Goal: Transaction & Acquisition: Purchase product/service

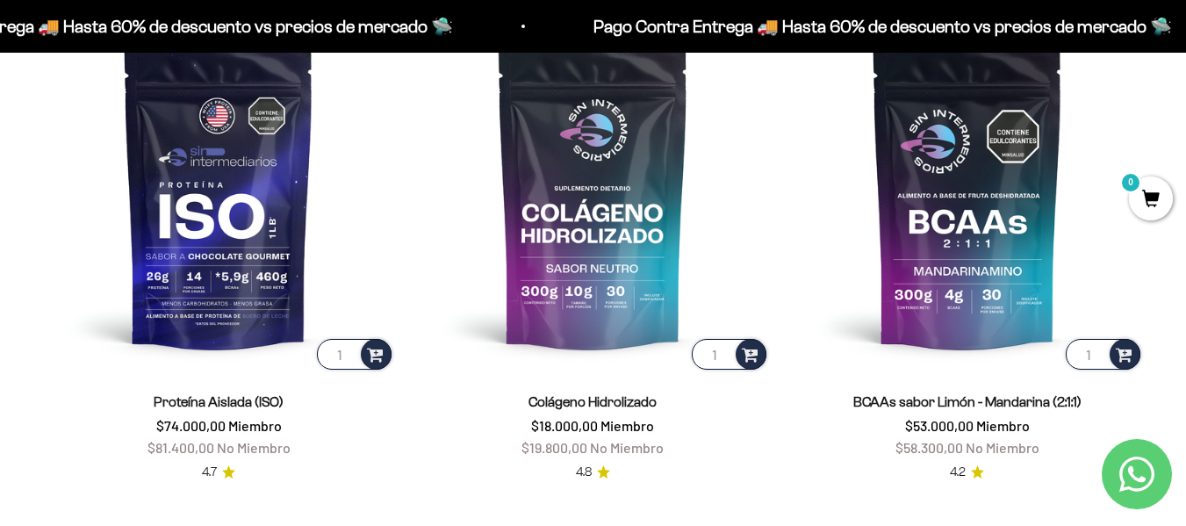
scroll to position [1229, 0]
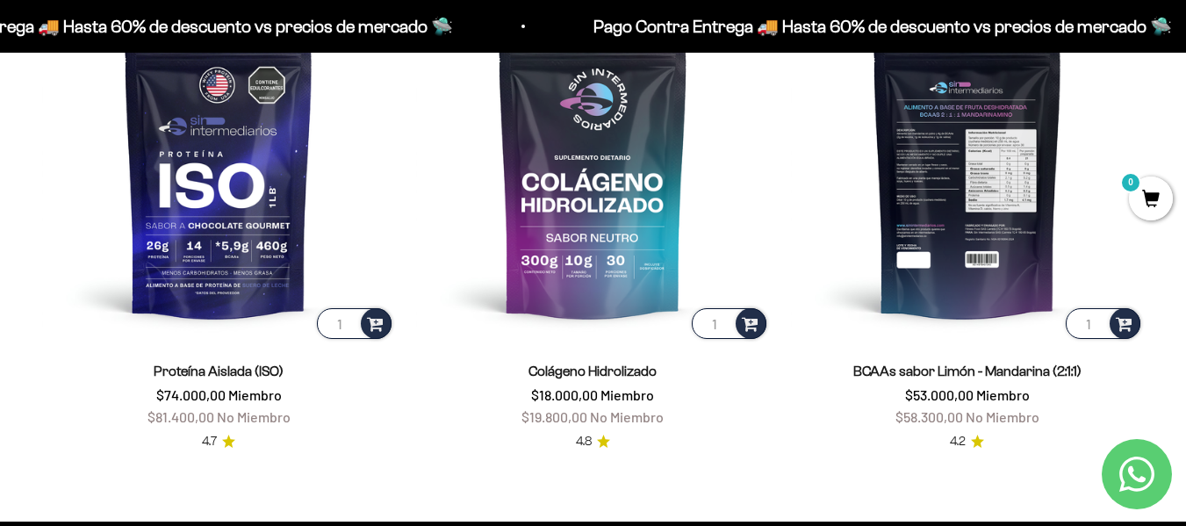
click at [852, 229] on img at bounding box center [967, 165] width 353 height 353
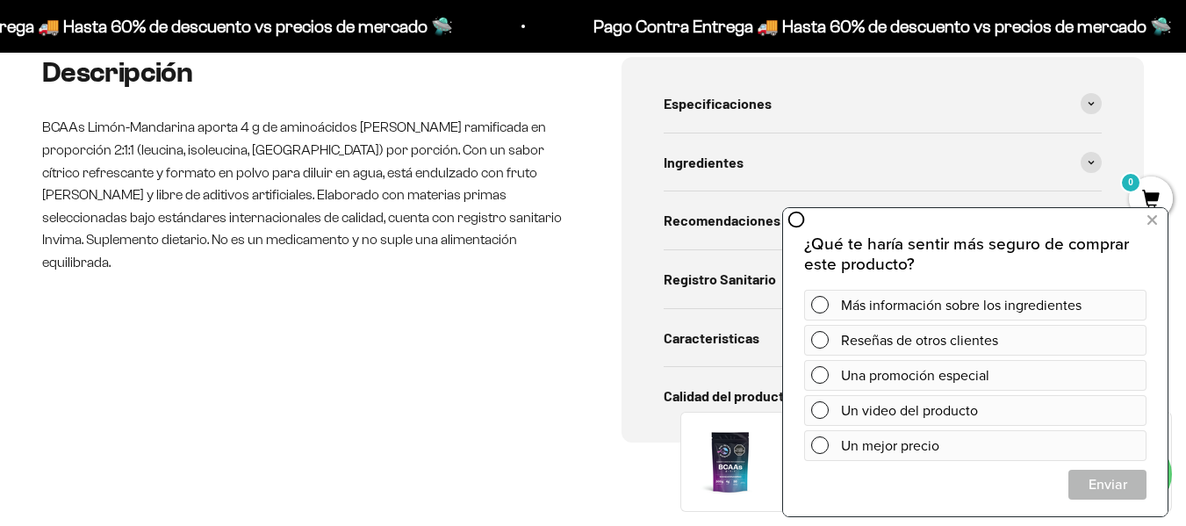
scroll to position [702, 0]
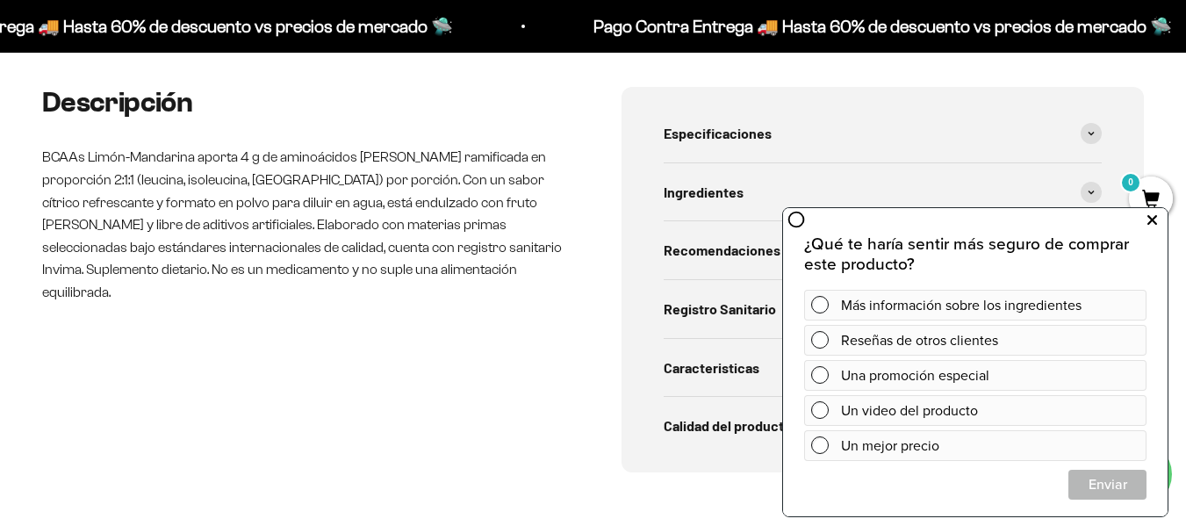
click at [1156, 222] on icon at bounding box center [1152, 220] width 10 height 23
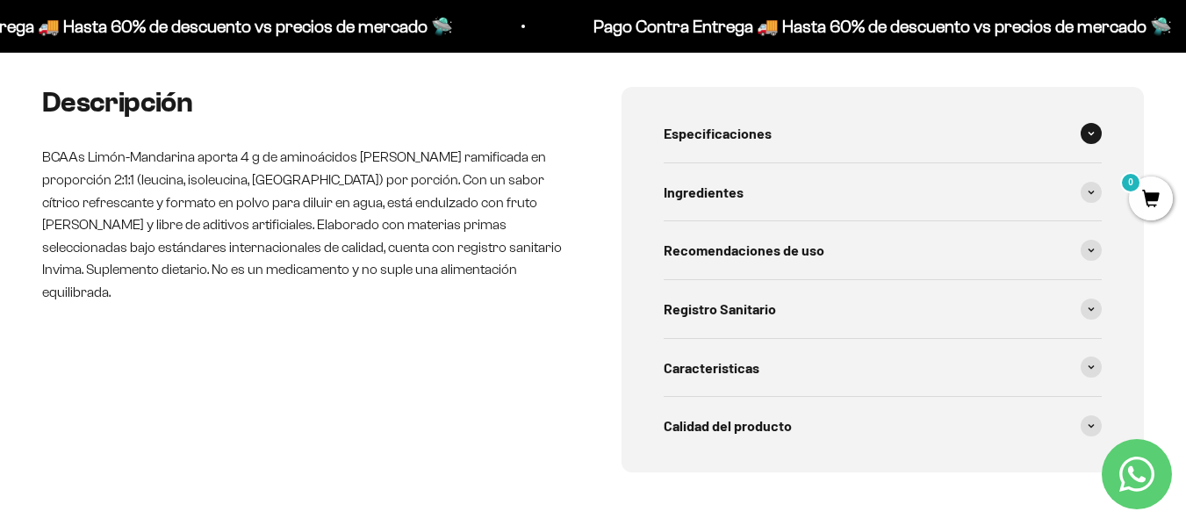
click at [835, 122] on div "Especificaciones" at bounding box center [882, 133] width 439 height 58
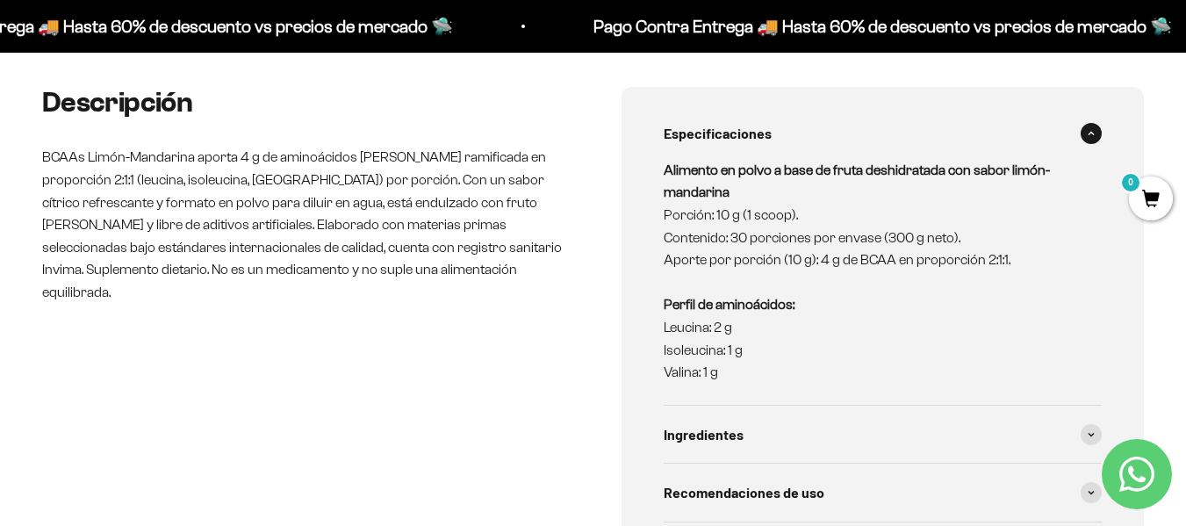
click at [1095, 136] on span at bounding box center [1090, 133] width 21 height 21
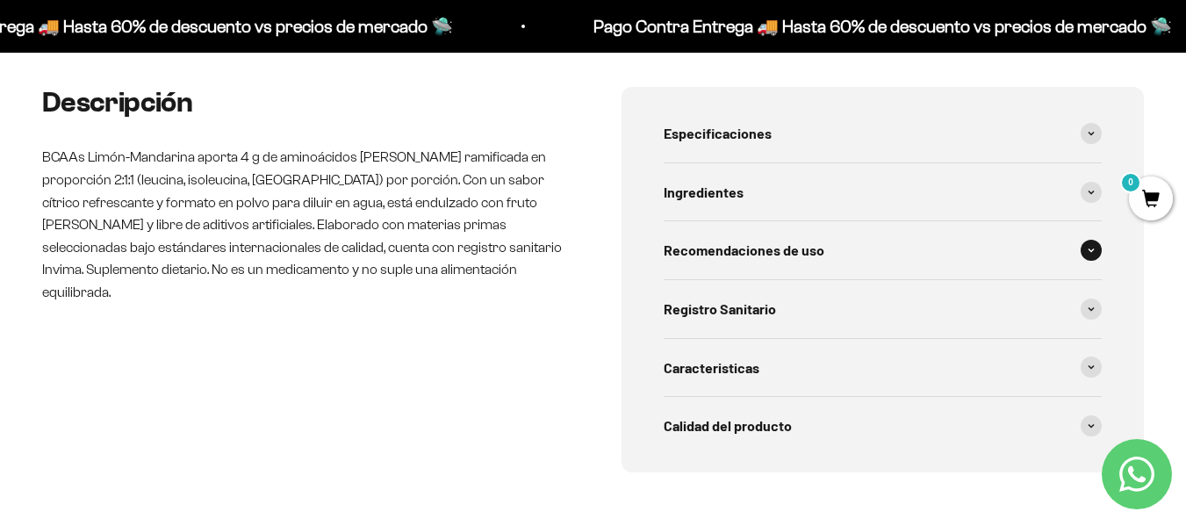
click at [1092, 253] on icon at bounding box center [1090, 249] width 7 height 5
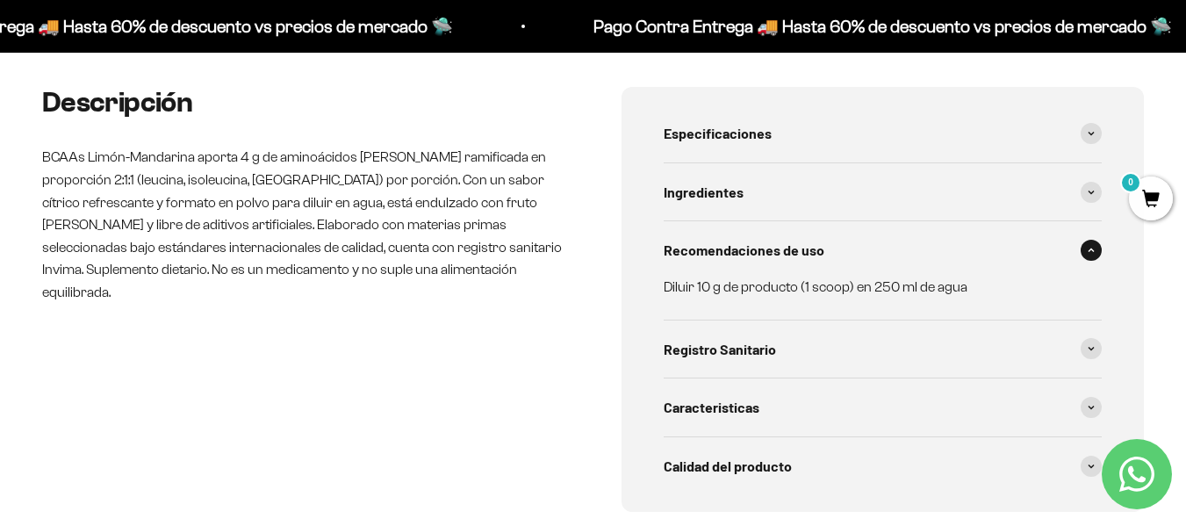
click at [1092, 253] on span at bounding box center [1090, 250] width 21 height 21
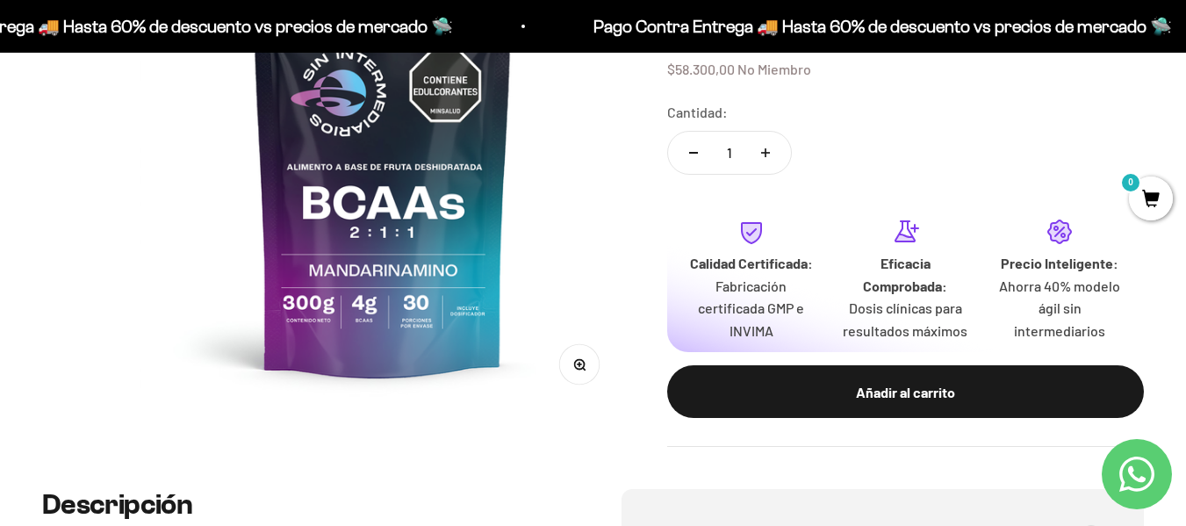
scroll to position [0, 0]
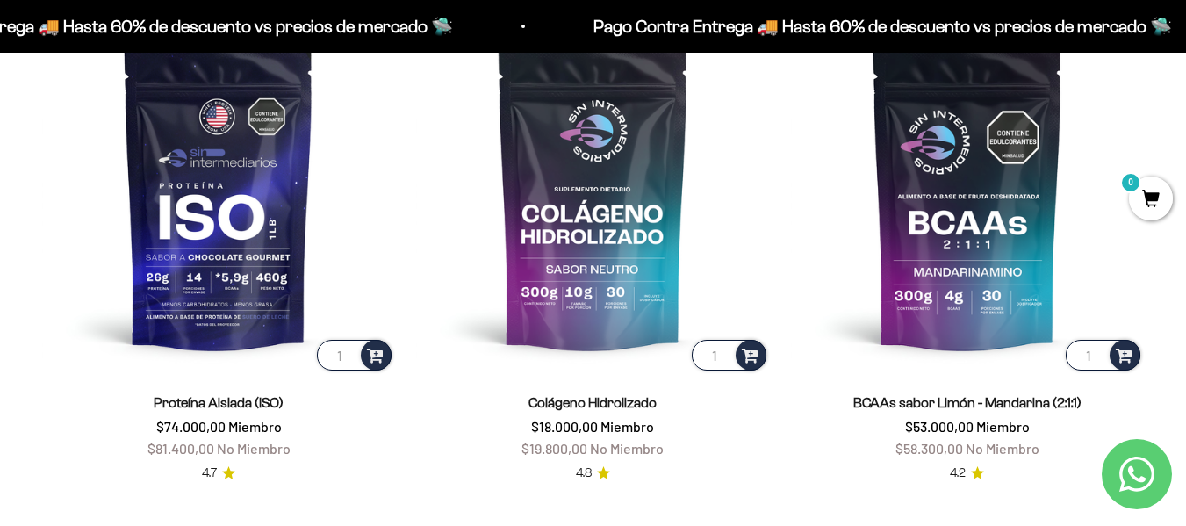
scroll to position [1229, 0]
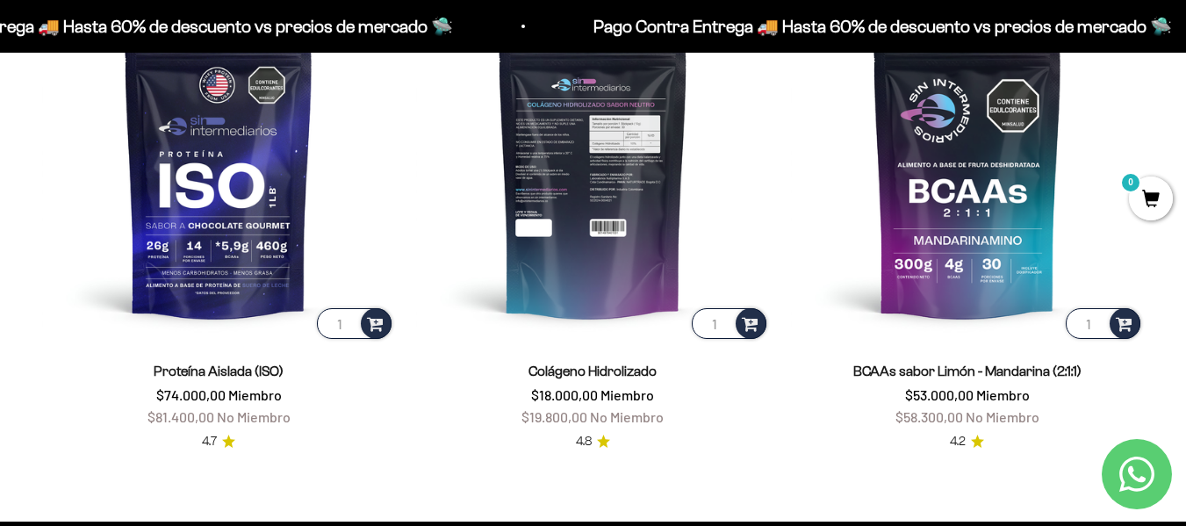
click at [597, 232] on img at bounding box center [592, 165] width 353 height 353
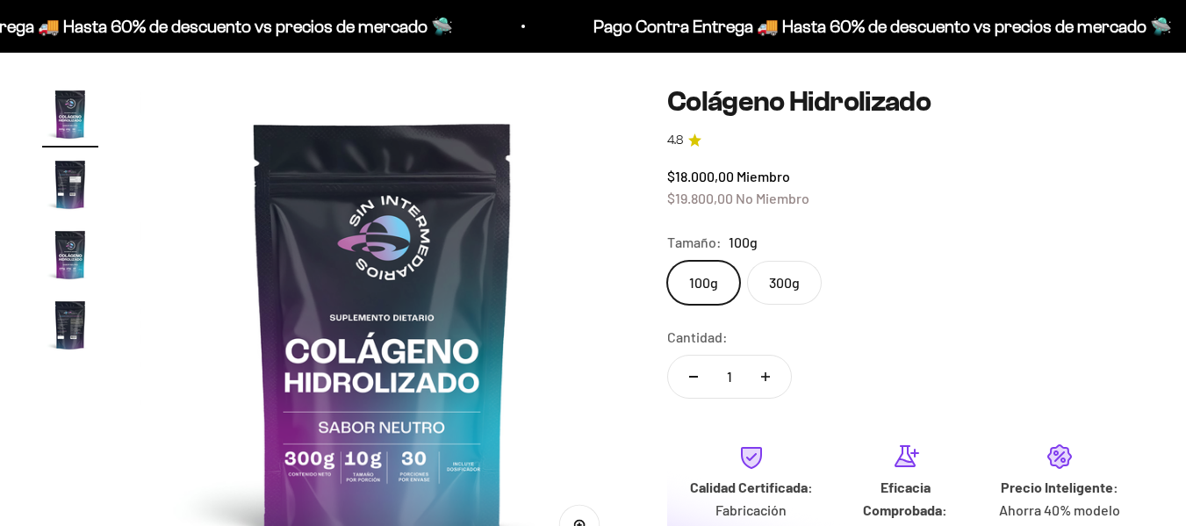
scroll to position [176, 0]
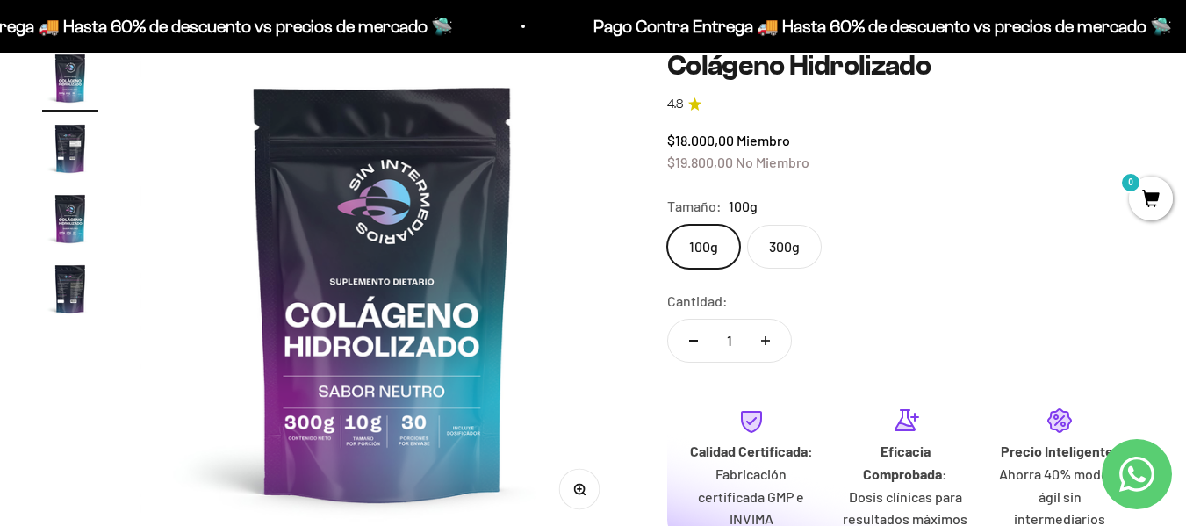
click at [772, 247] on label "300g" at bounding box center [784, 247] width 75 height 44
click at [667, 225] on input "300g" at bounding box center [666, 224] width 1 height 1
click at [705, 254] on label "100g" at bounding box center [703, 247] width 73 height 44
click at [667, 225] on input "100g" at bounding box center [666, 224] width 1 height 1
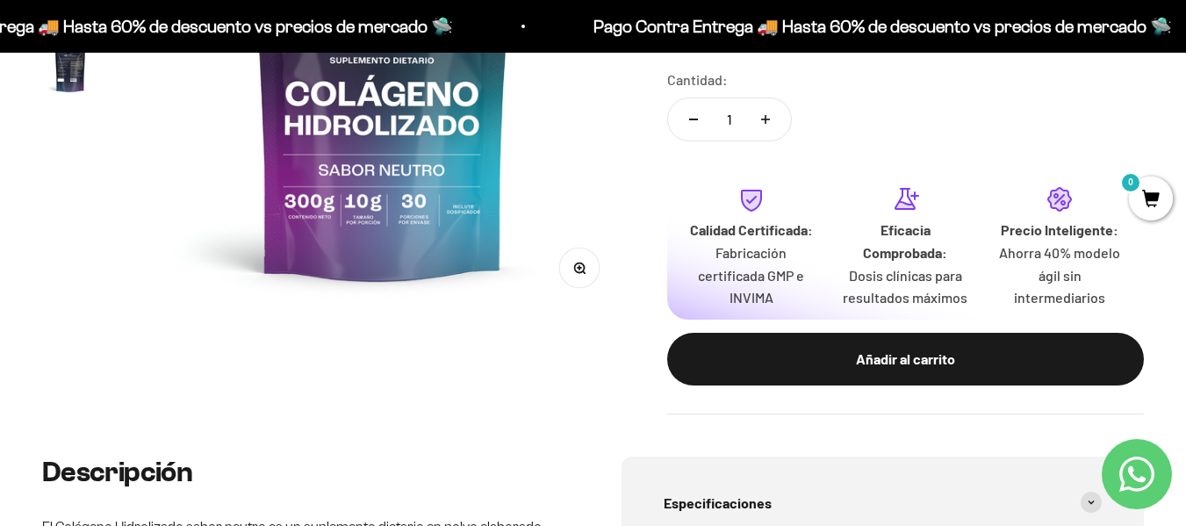
scroll to position [439, 0]
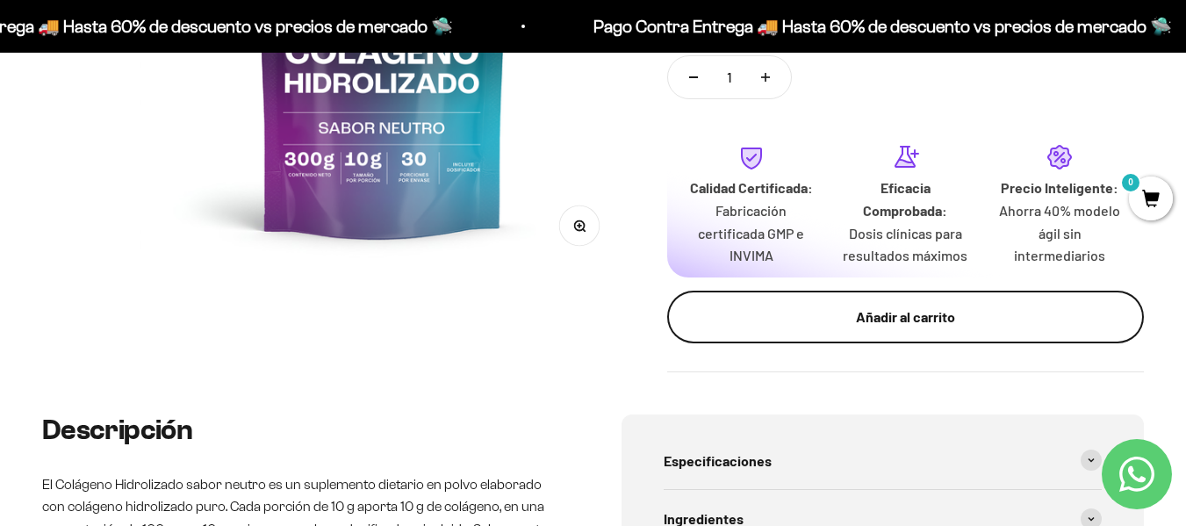
click at [920, 322] on div "Añadir al carrito" at bounding box center [905, 316] width 406 height 23
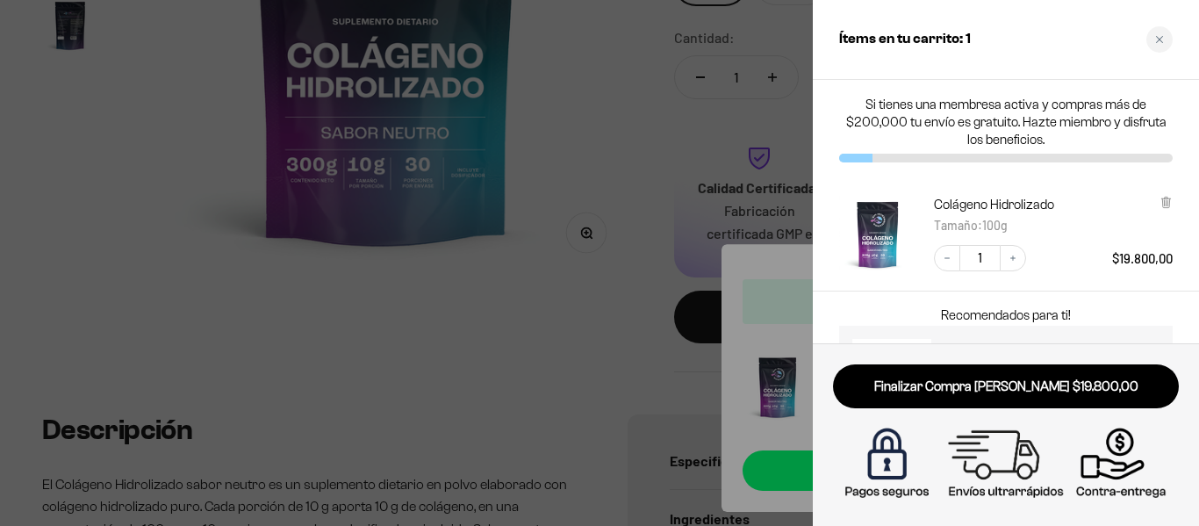
click at [552, 267] on div at bounding box center [599, 263] width 1199 height 526
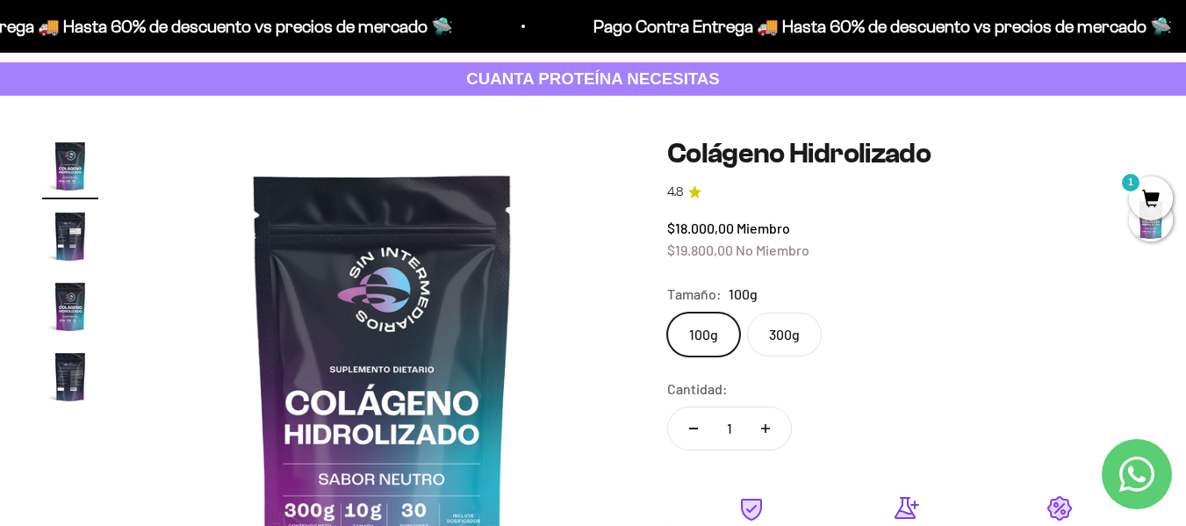
scroll to position [0, 0]
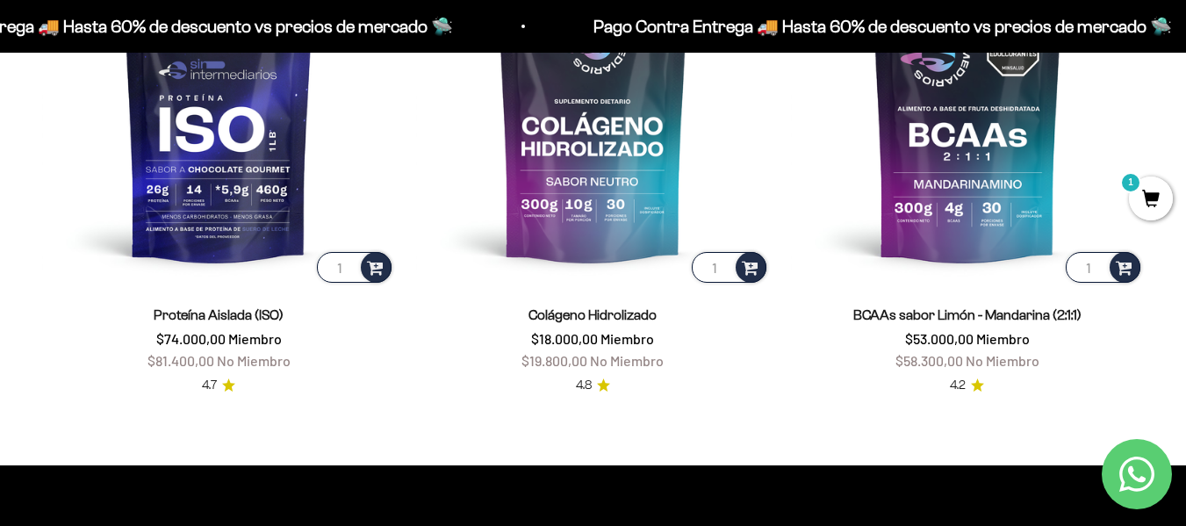
scroll to position [1316, 0]
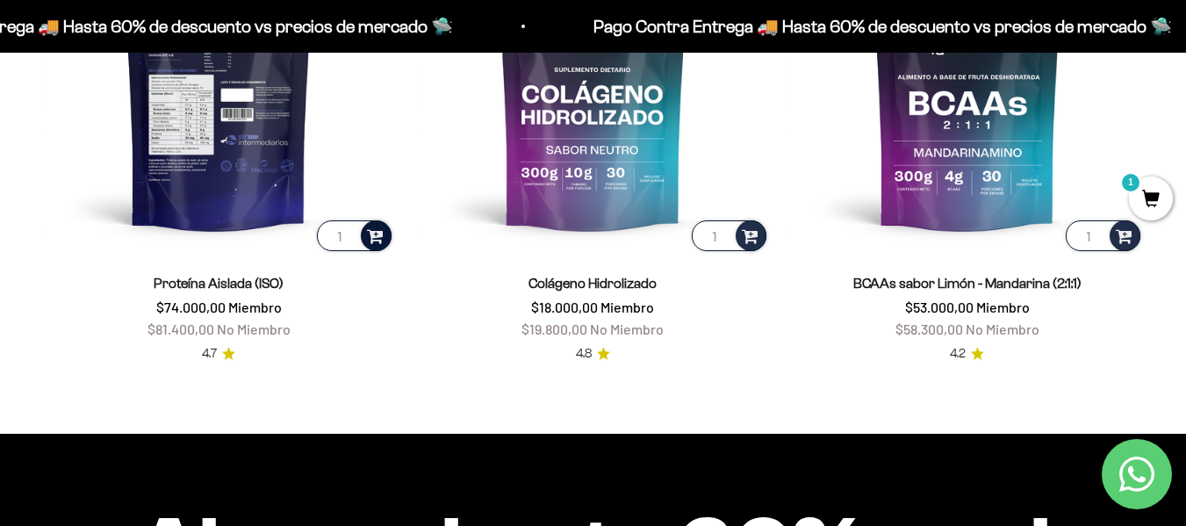
click at [376, 238] on span at bounding box center [375, 235] width 17 height 20
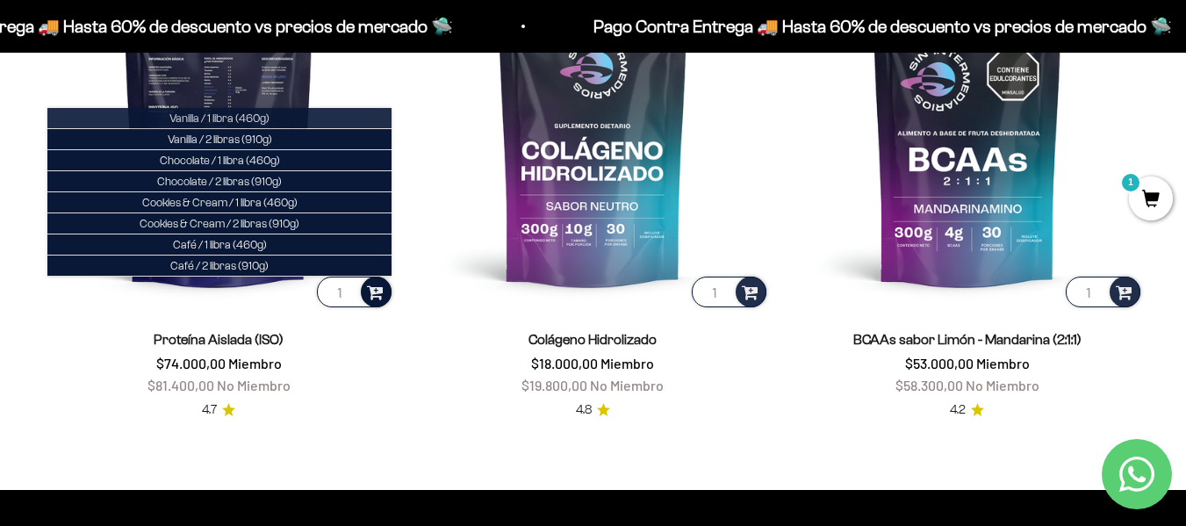
scroll to position [1229, 0]
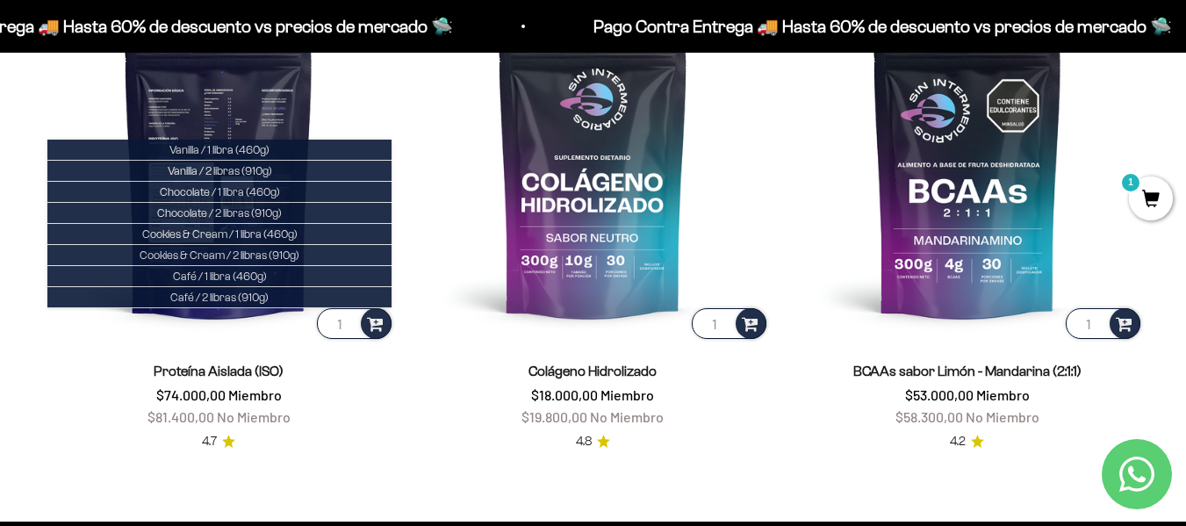
click at [242, 97] on img at bounding box center [218, 165] width 353 height 353
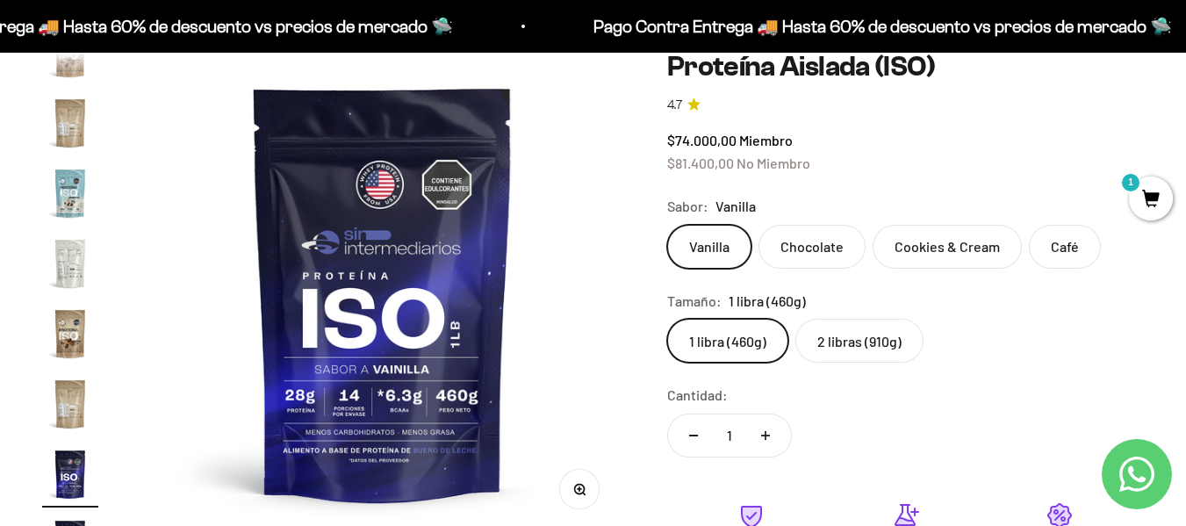
scroll to position [0, 7422]
click at [861, 345] on label "2 libras (910g)" at bounding box center [859, 341] width 128 height 44
click at [667, 319] on input "2 libras (910g)" at bounding box center [666, 318] width 1 height 1
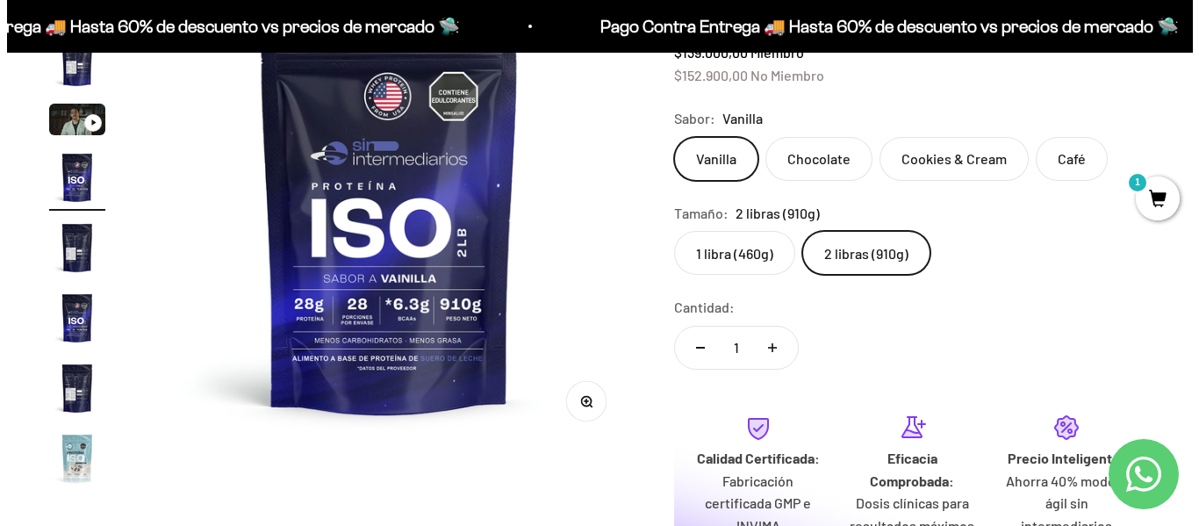
scroll to position [492, 0]
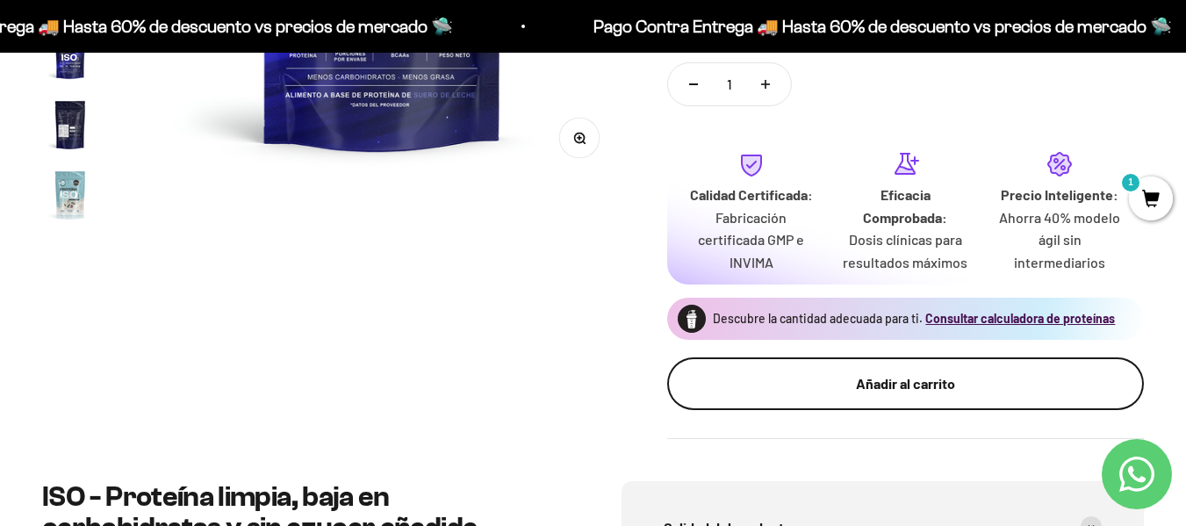
click at [949, 386] on div "Añadir al carrito" at bounding box center [905, 383] width 406 height 23
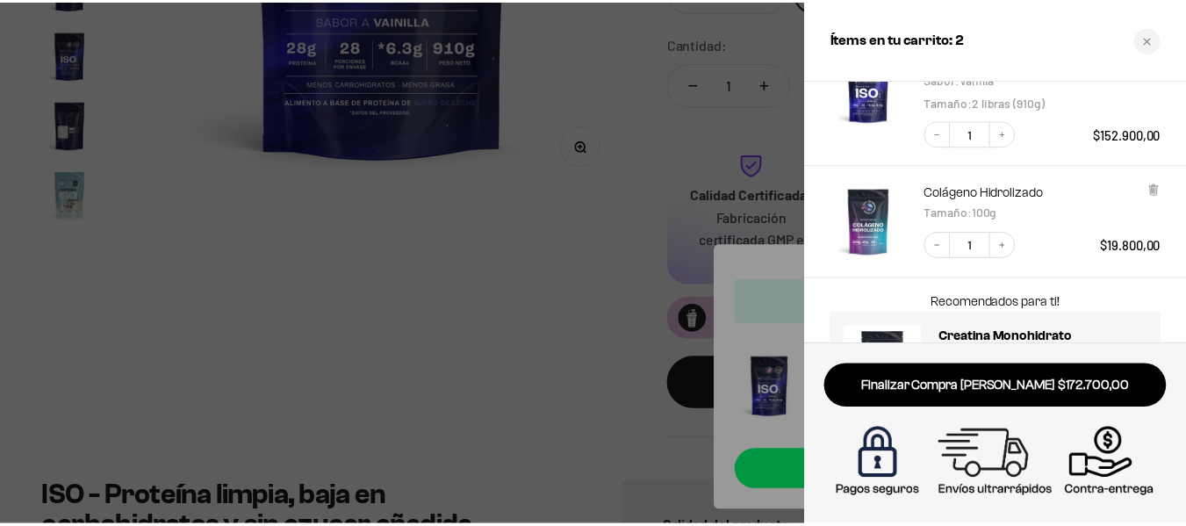
scroll to position [234, 0]
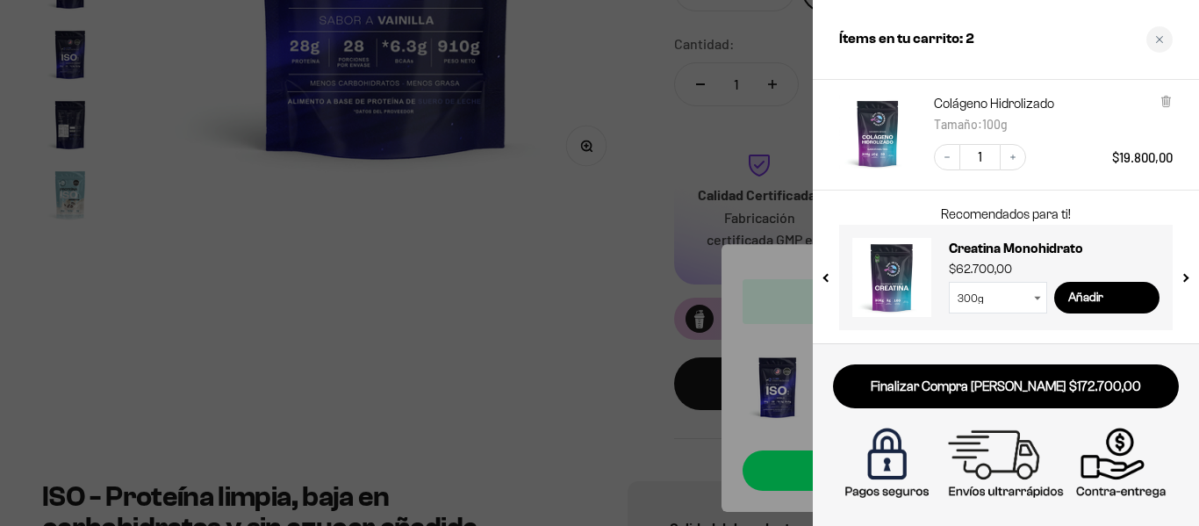
click at [469, 262] on div at bounding box center [599, 263] width 1199 height 526
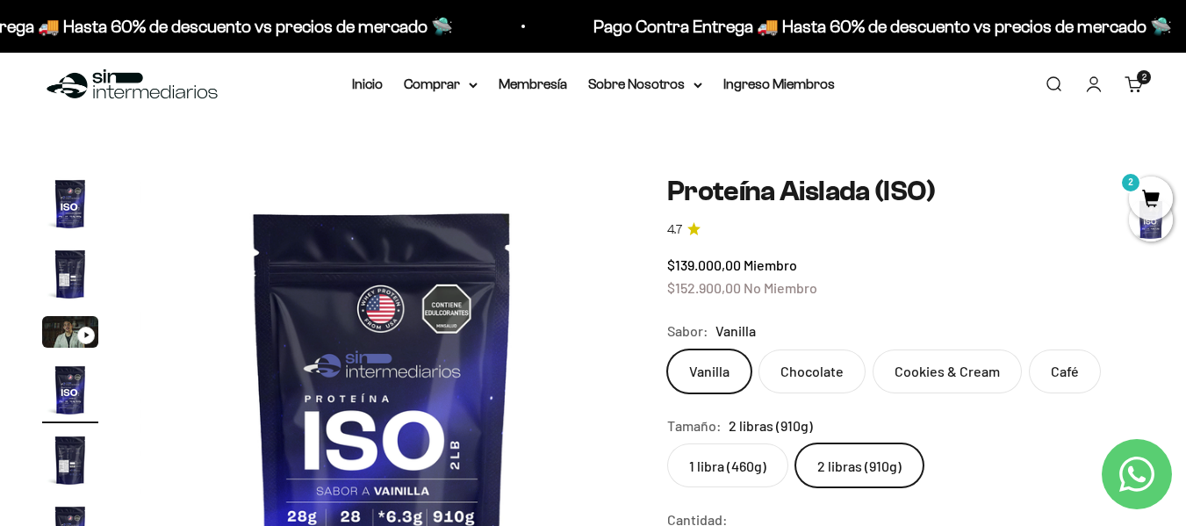
scroll to position [0, 0]
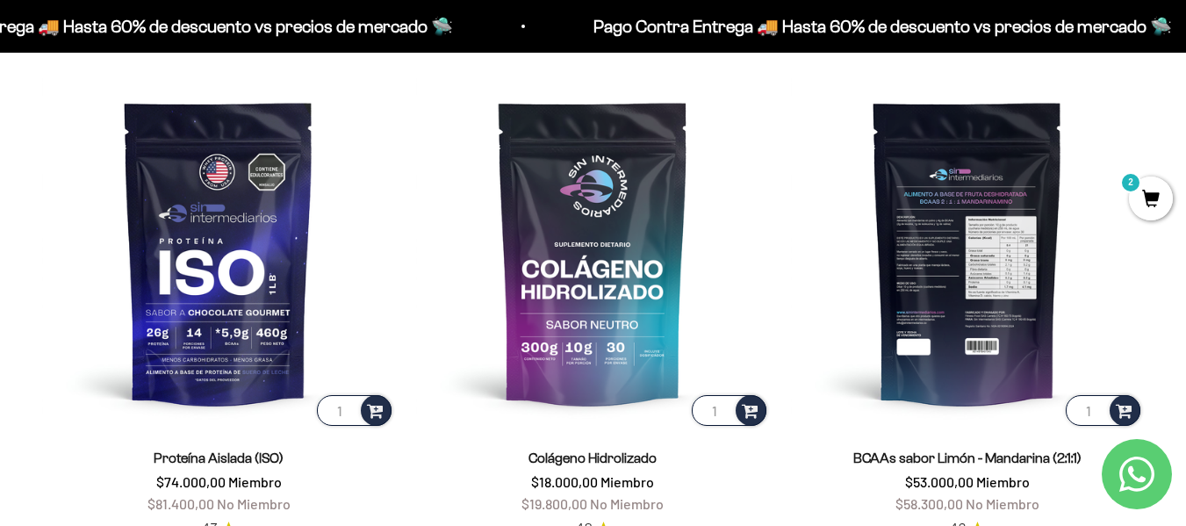
scroll to position [1141, 0]
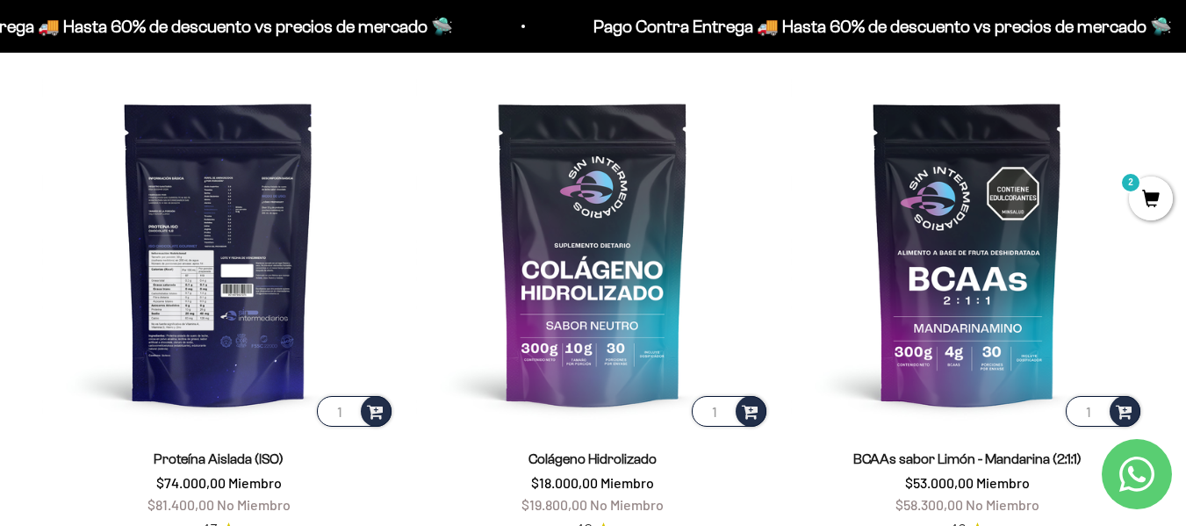
click at [239, 220] on img at bounding box center [218, 252] width 353 height 353
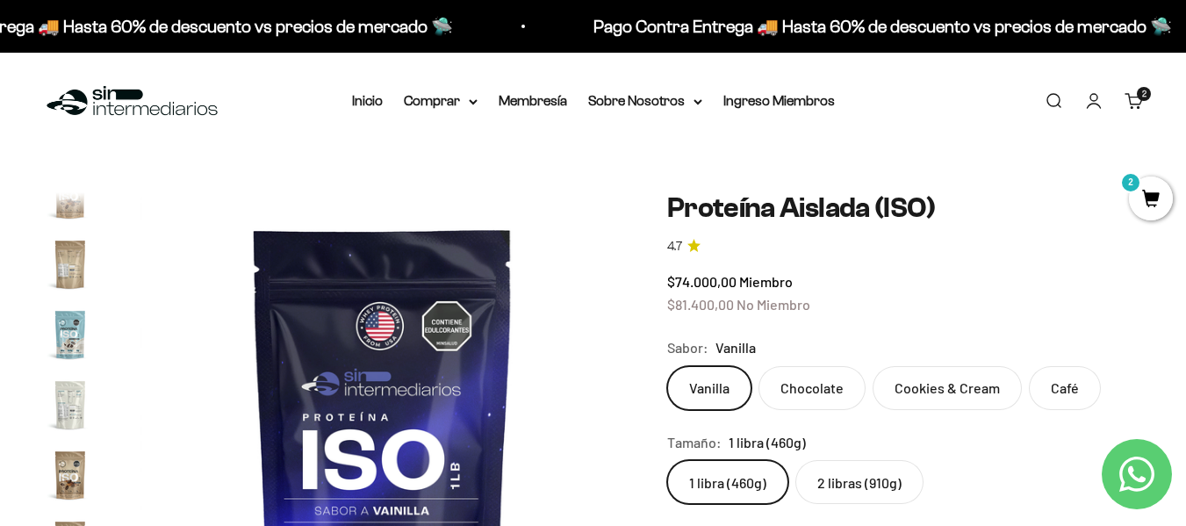
scroll to position [176, 0]
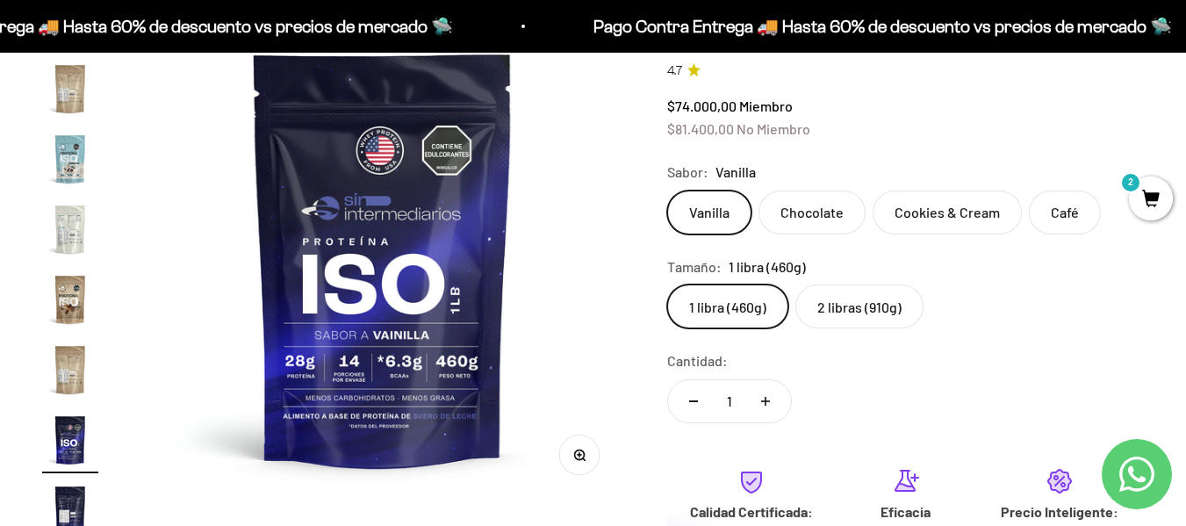
click at [863, 297] on label "2 libras (910g)" at bounding box center [859, 306] width 128 height 44
click at [667, 284] on input "2 libras (910g)" at bounding box center [666, 283] width 1 height 1
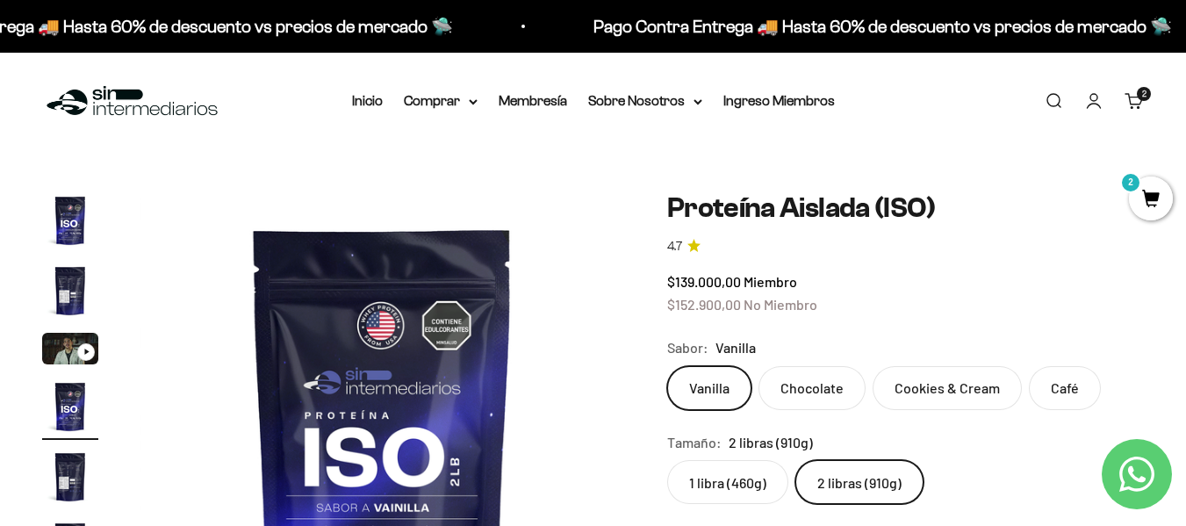
click at [1135, 111] on link "Carrito 2 artículos 2" at bounding box center [1133, 100] width 19 height 19
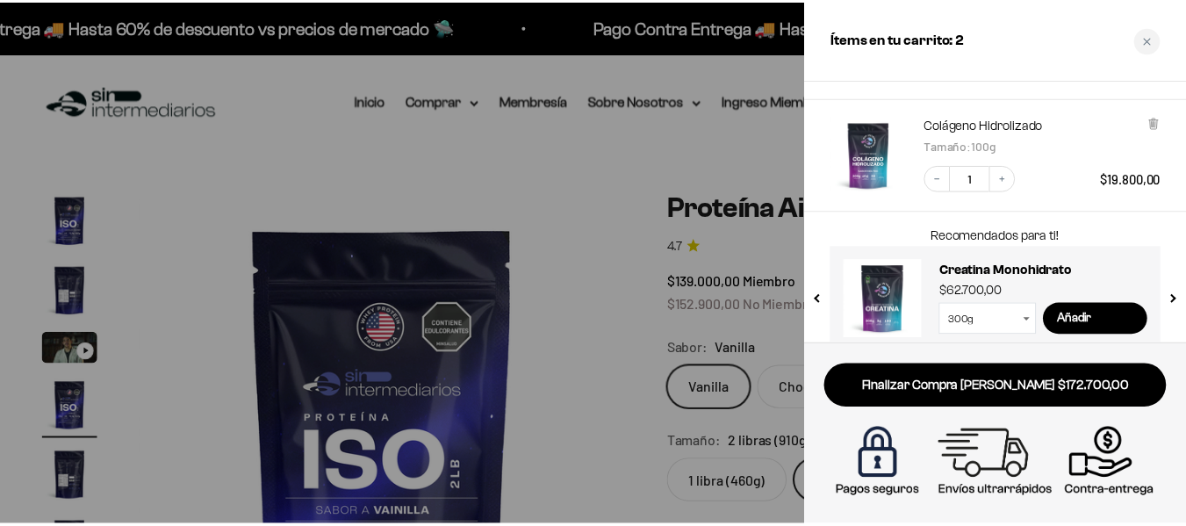
scroll to position [234, 0]
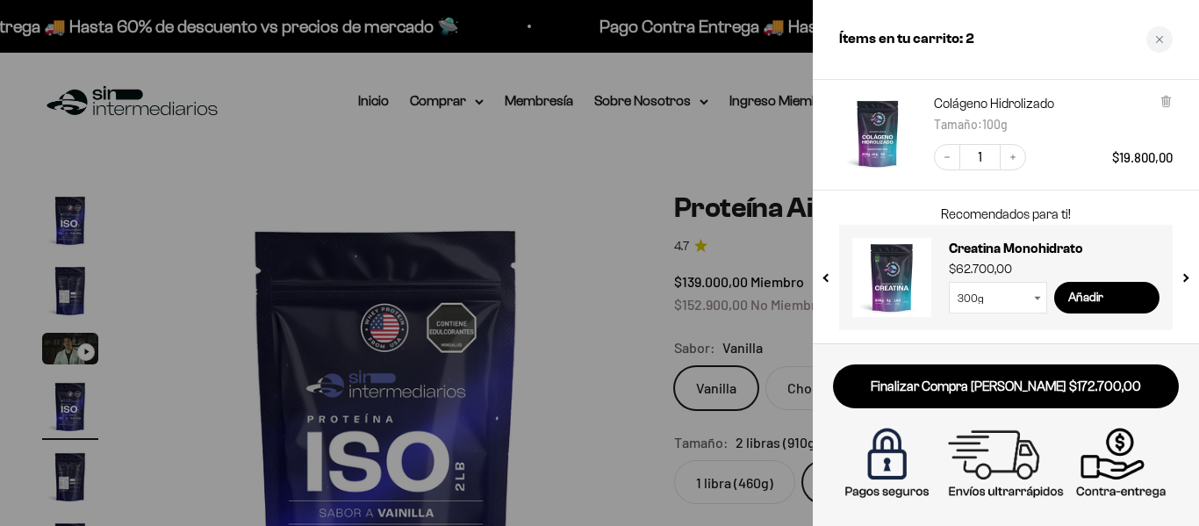
click at [599, 188] on div at bounding box center [599, 263] width 1199 height 526
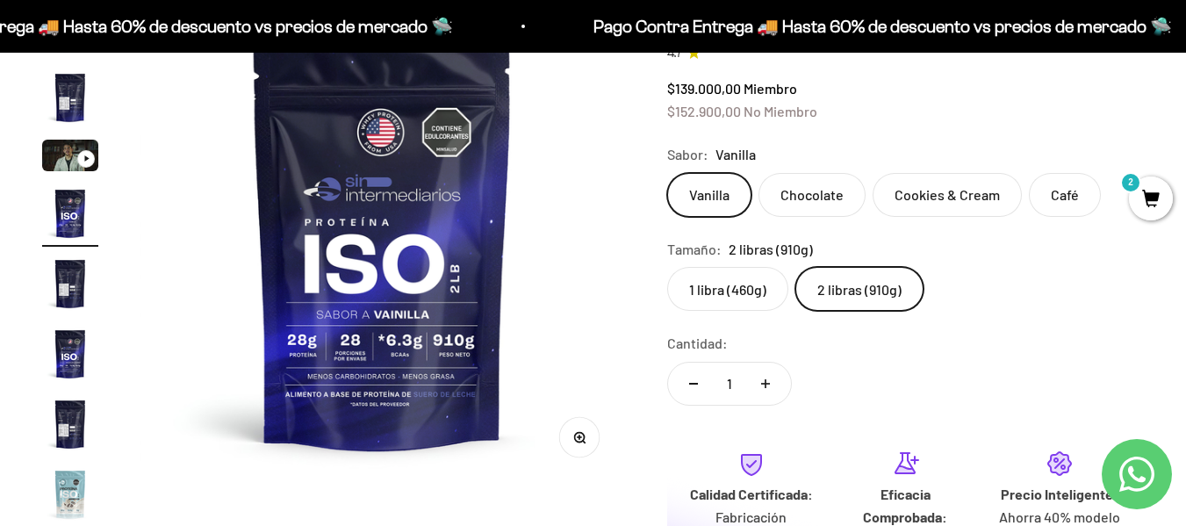
scroll to position [0, 0]
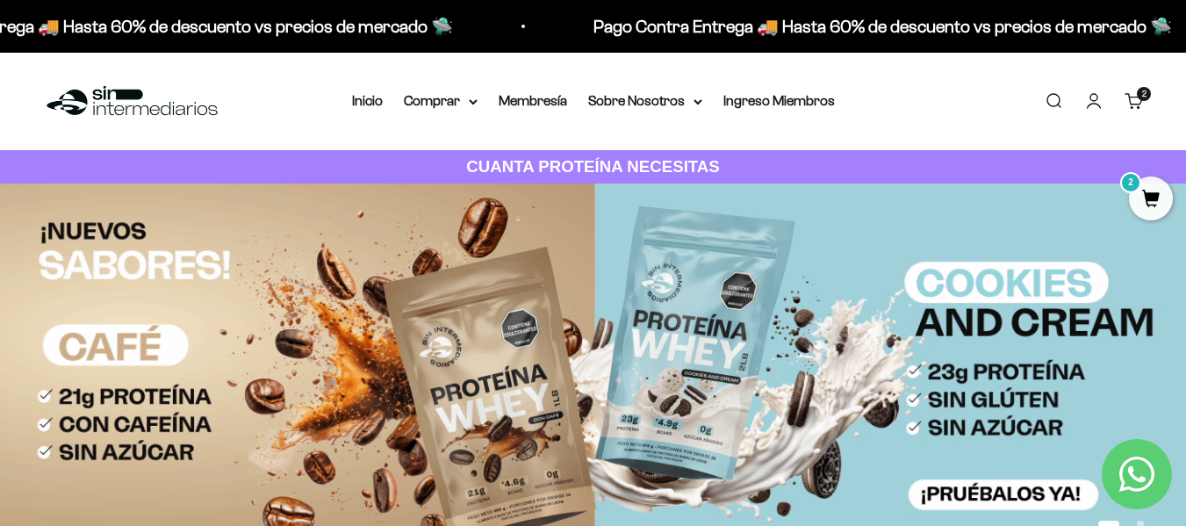
click at [1090, 97] on link "Iniciar sesión" at bounding box center [1093, 100] width 19 height 19
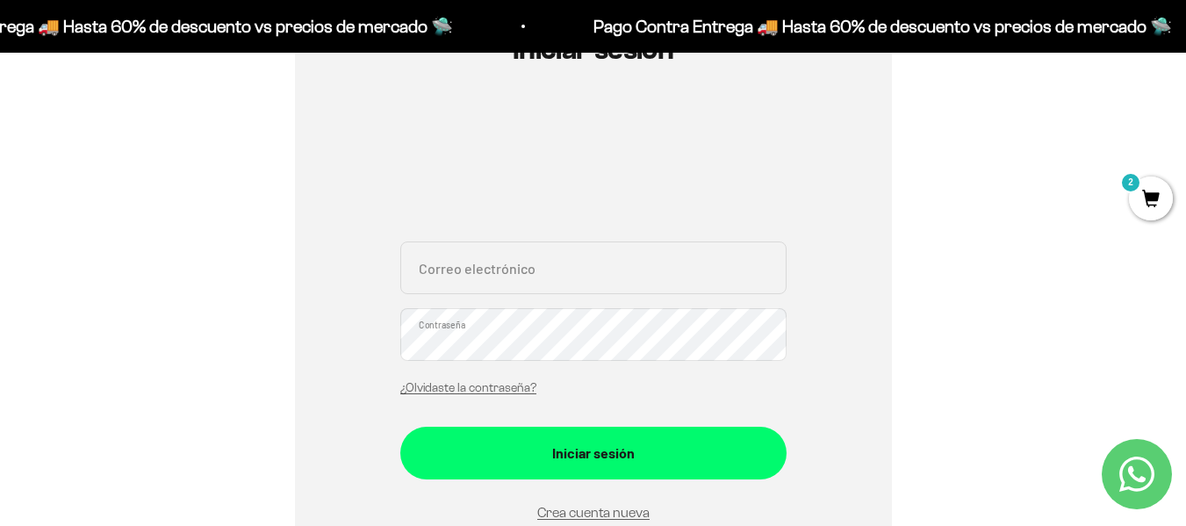
scroll to position [263, 0]
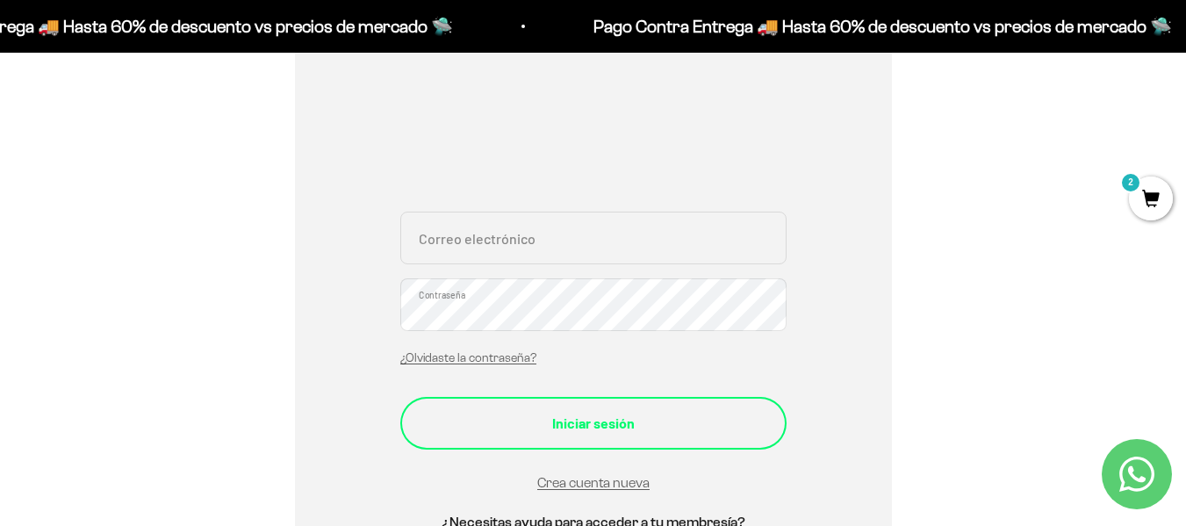
type input "[EMAIL_ADDRESS][DOMAIN_NAME]"
click at [606, 410] on button "Iniciar sesión" at bounding box center [593, 423] width 386 height 53
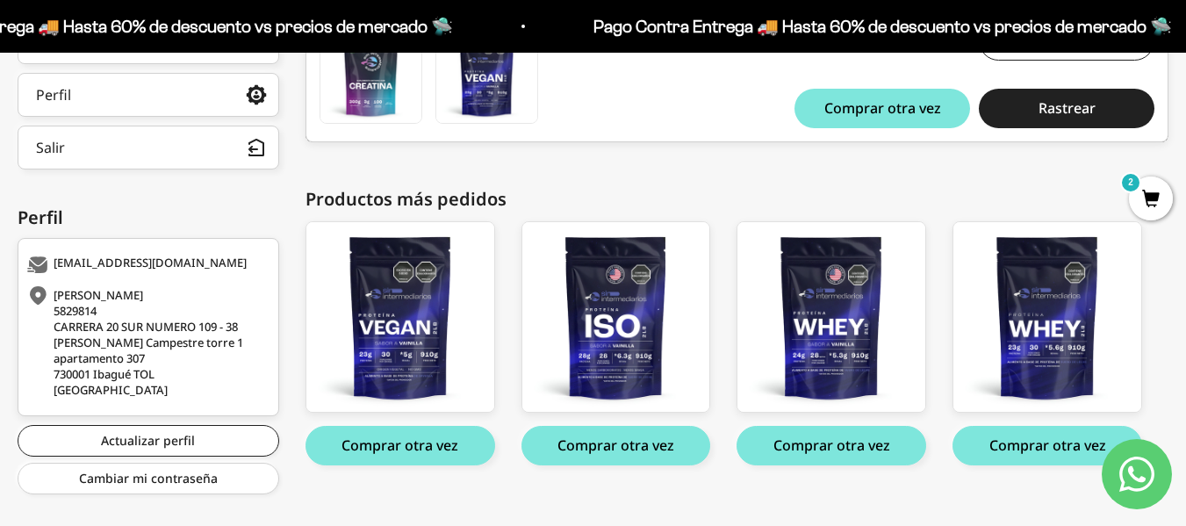
scroll to position [413, 0]
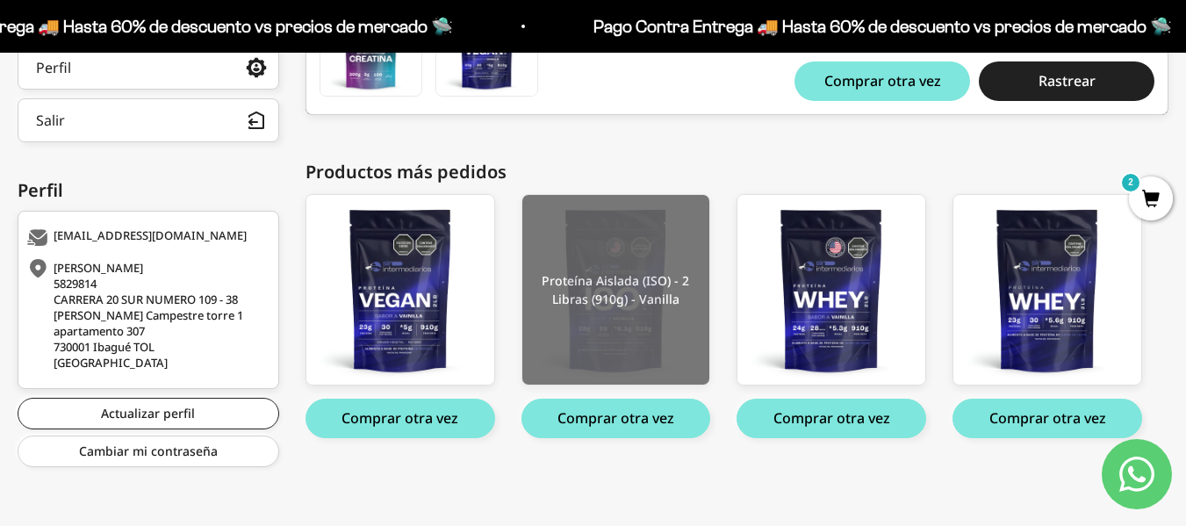
click at [638, 293] on img at bounding box center [616, 290] width 188 height 190
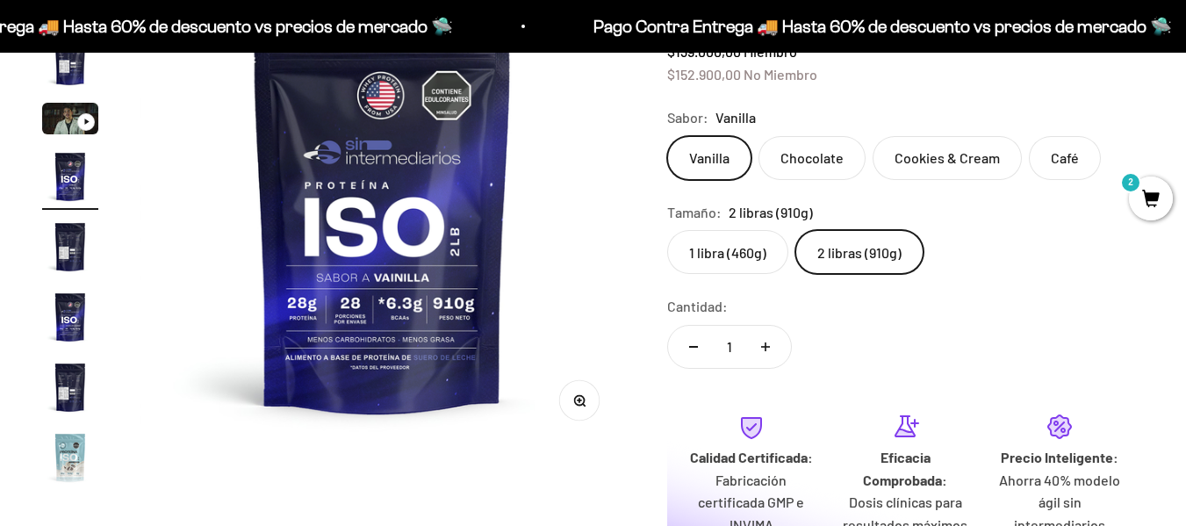
scroll to position [0, 1485]
click at [865, 256] on label "2 libras (910g)" at bounding box center [859, 252] width 128 height 44
click at [667, 230] on input "2 libras (910g)" at bounding box center [666, 229] width 1 height 1
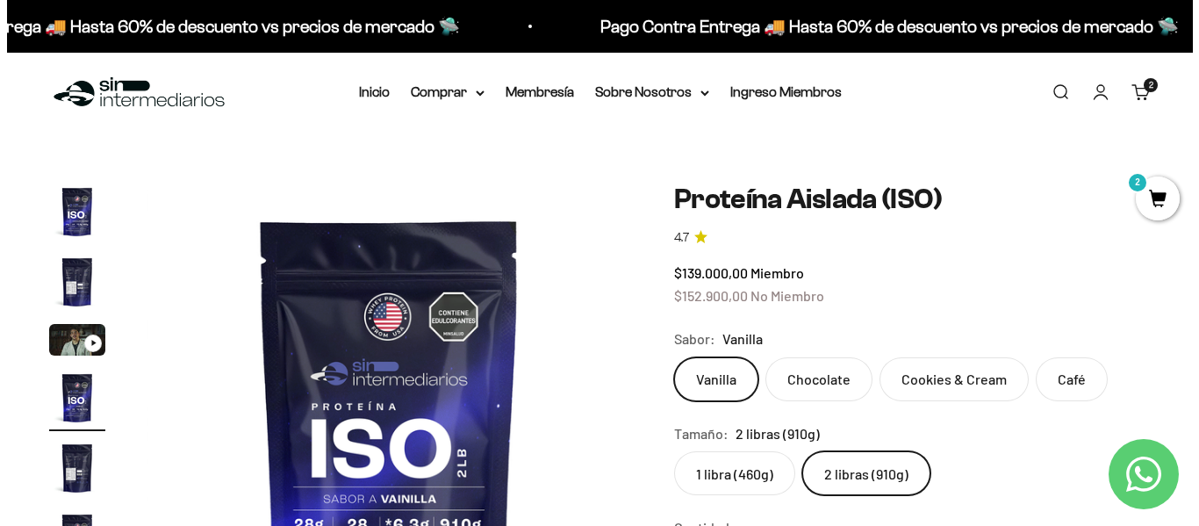
scroll to position [0, 0]
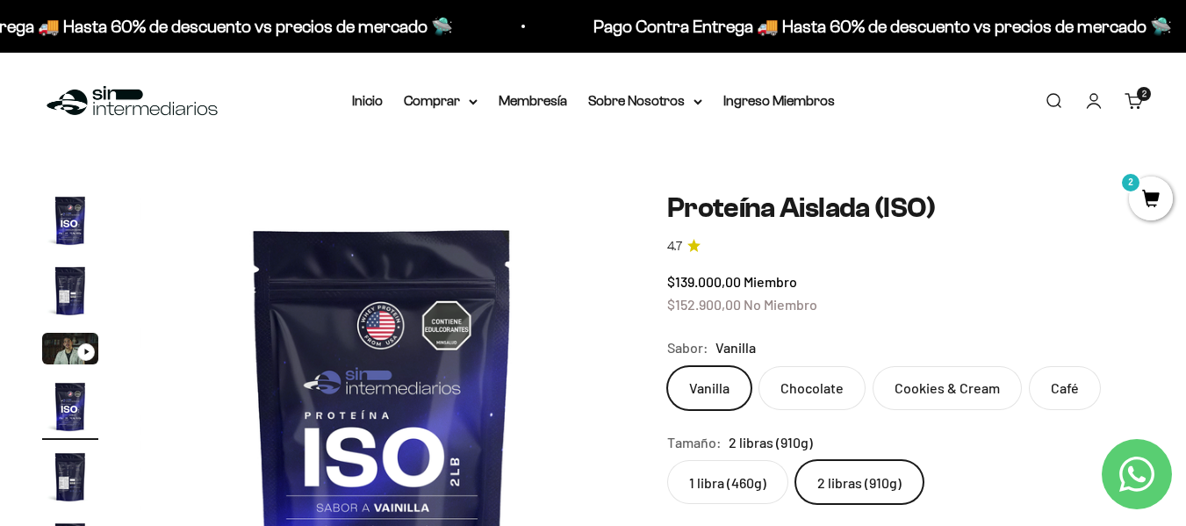
click at [1142, 97] on span "2" at bounding box center [1144, 94] width 4 height 9
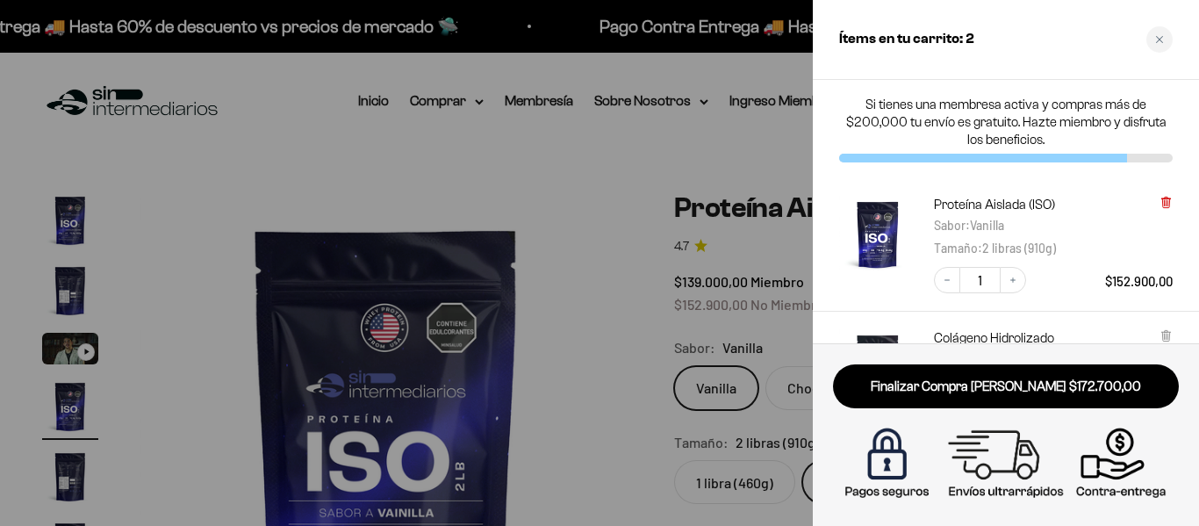
click at [1163, 200] on icon at bounding box center [1165, 202] width 7 height 9
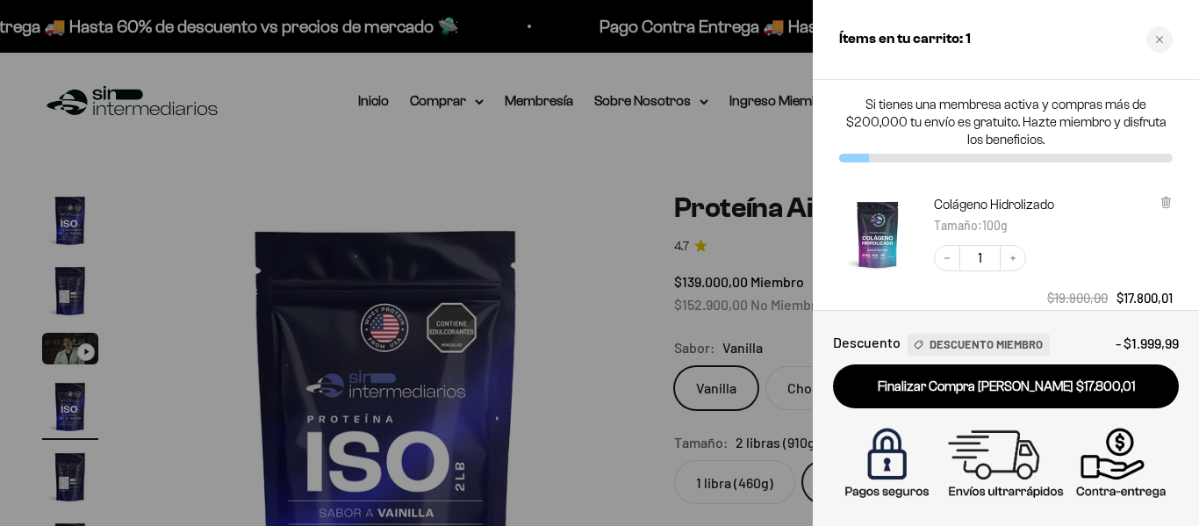
click at [629, 266] on div at bounding box center [599, 263] width 1199 height 526
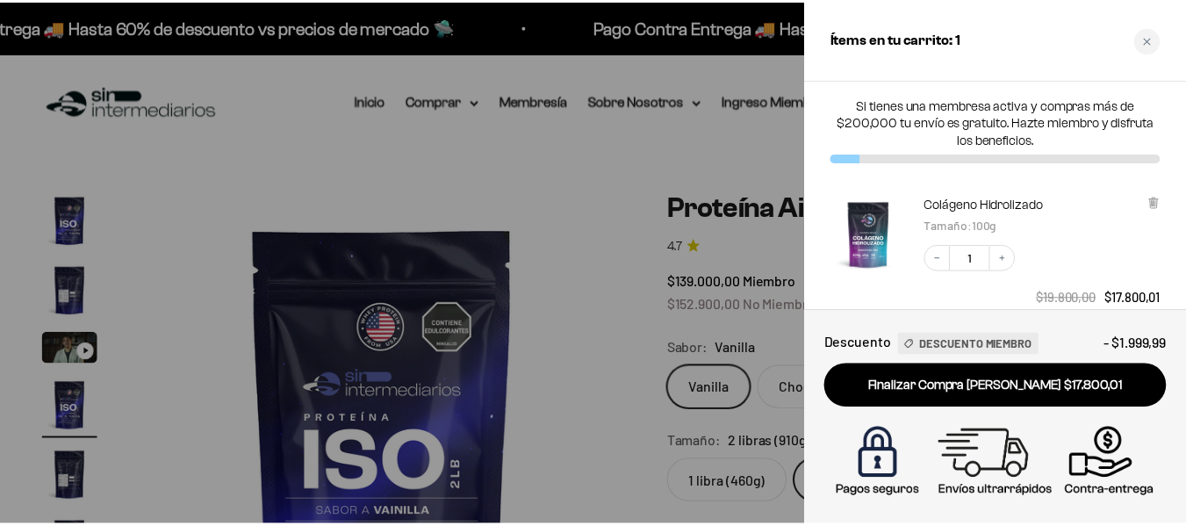
scroll to position [0, 1485]
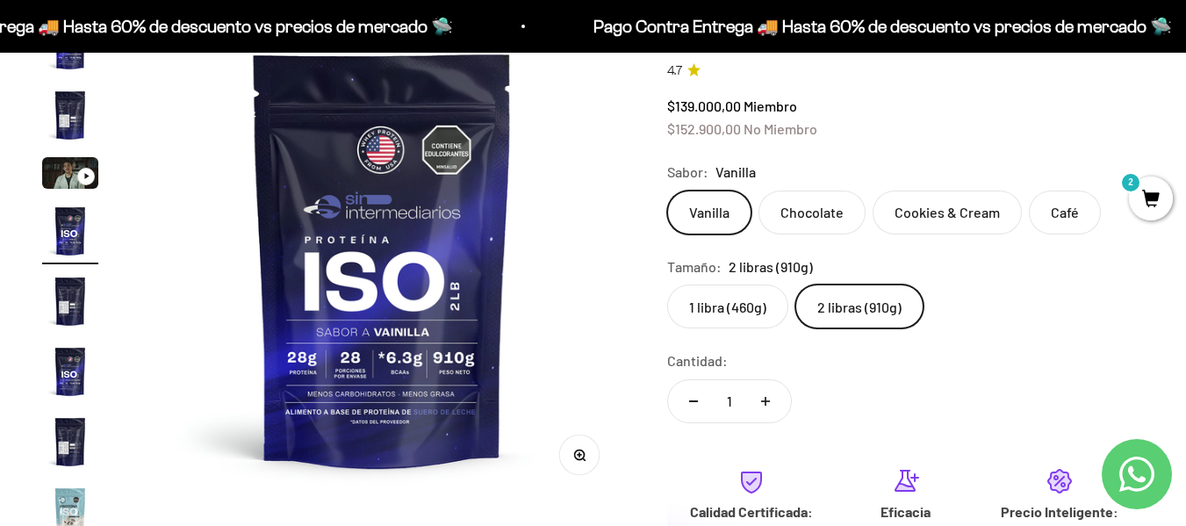
click at [853, 296] on label "2 libras (910g)" at bounding box center [859, 306] width 128 height 44
click at [667, 284] on input "2 libras (910g)" at bounding box center [666, 283] width 1 height 1
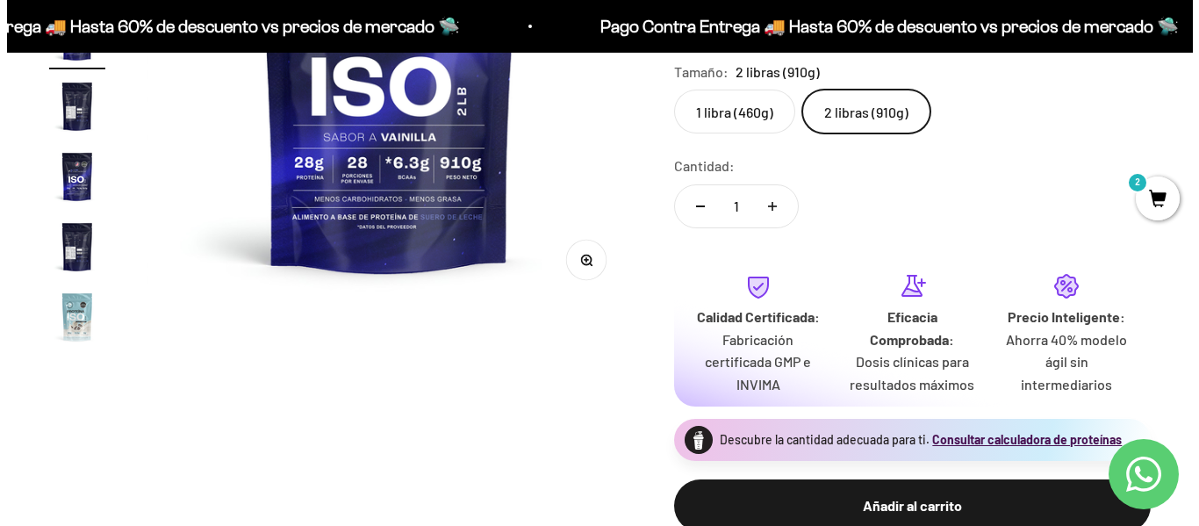
scroll to position [527, 0]
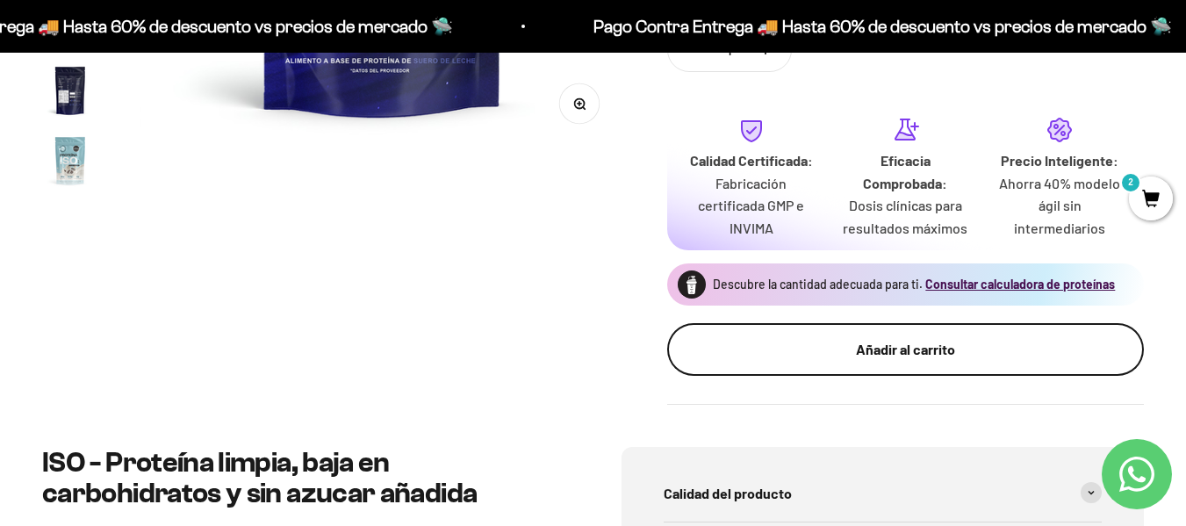
click at [920, 356] on div "Añadir al carrito" at bounding box center [905, 349] width 406 height 23
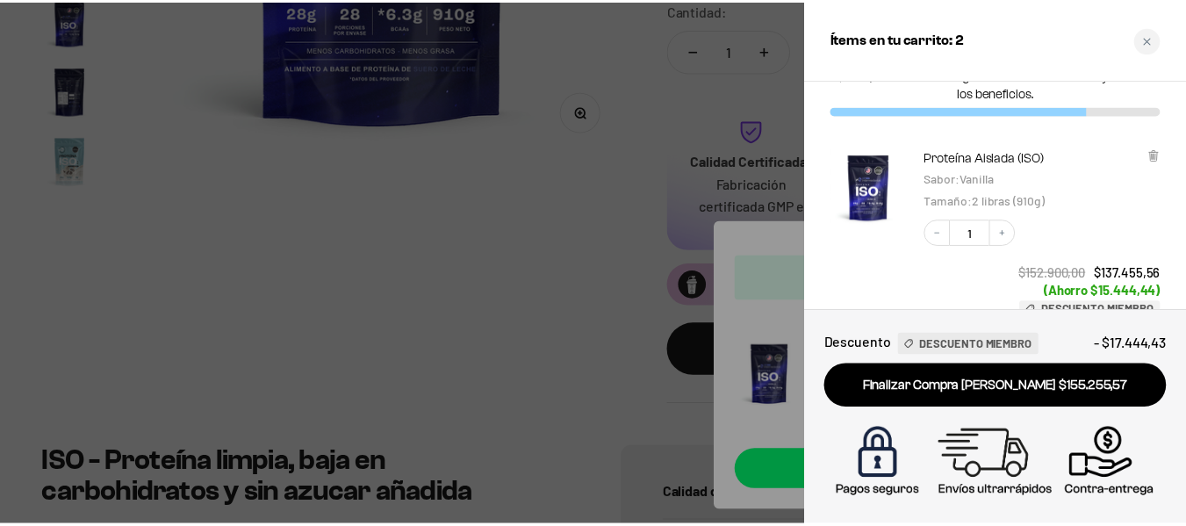
scroll to position [88, 0]
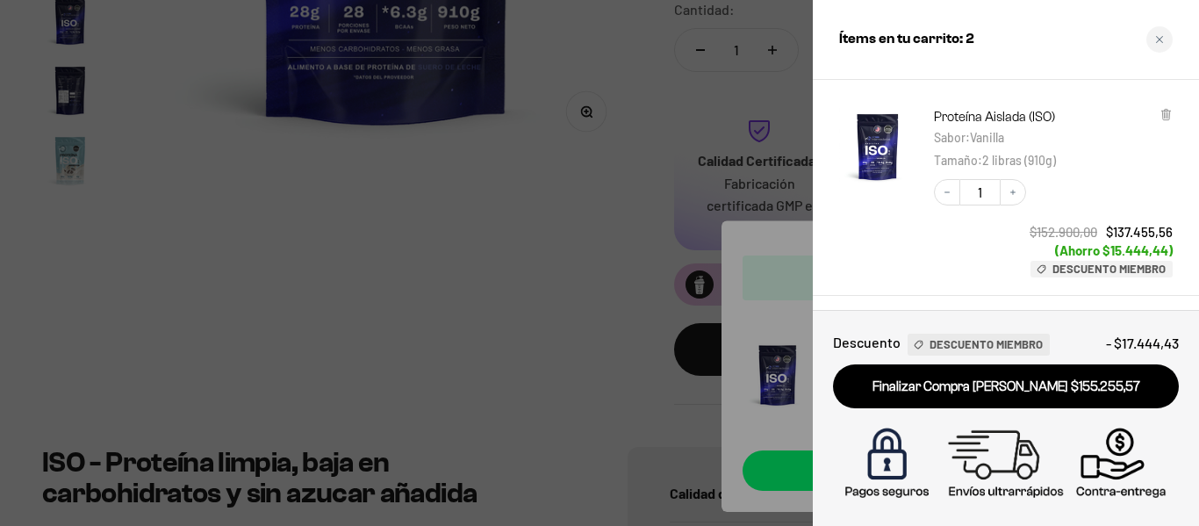
click at [574, 184] on div at bounding box center [599, 263] width 1199 height 526
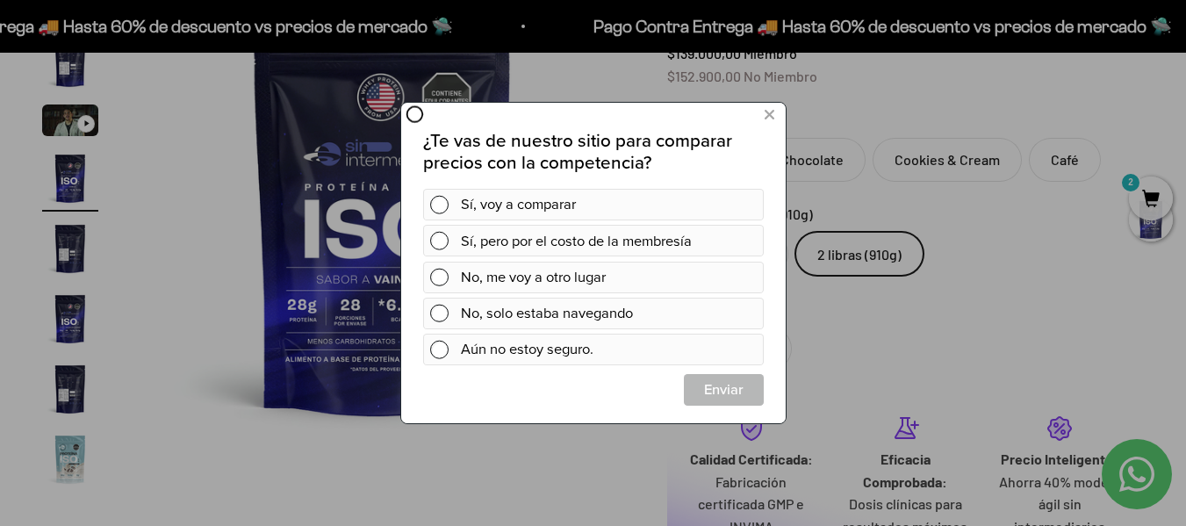
scroll to position [439, 0]
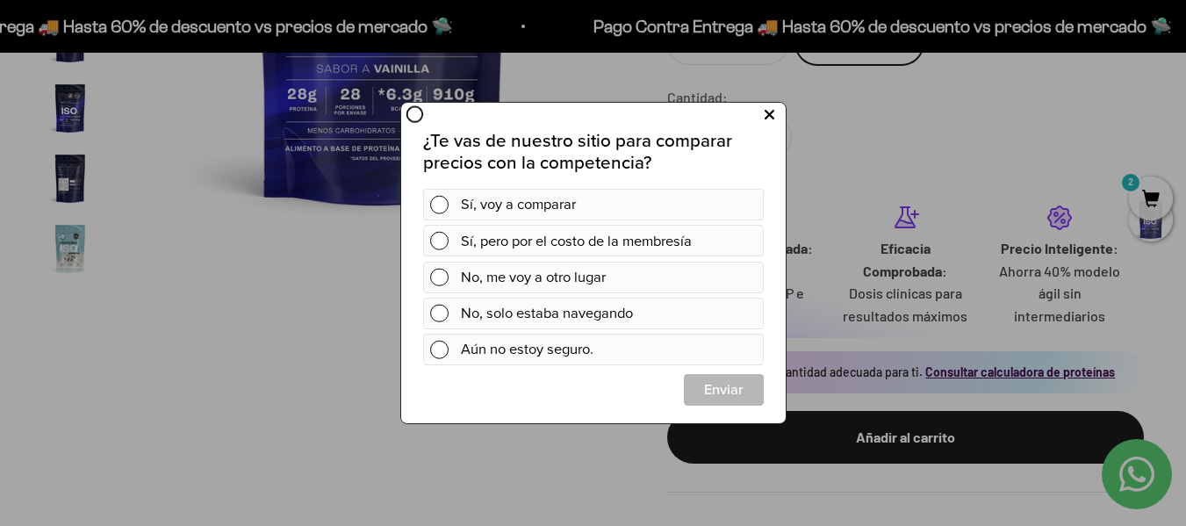
click at [771, 115] on icon at bounding box center [768, 116] width 10 height 24
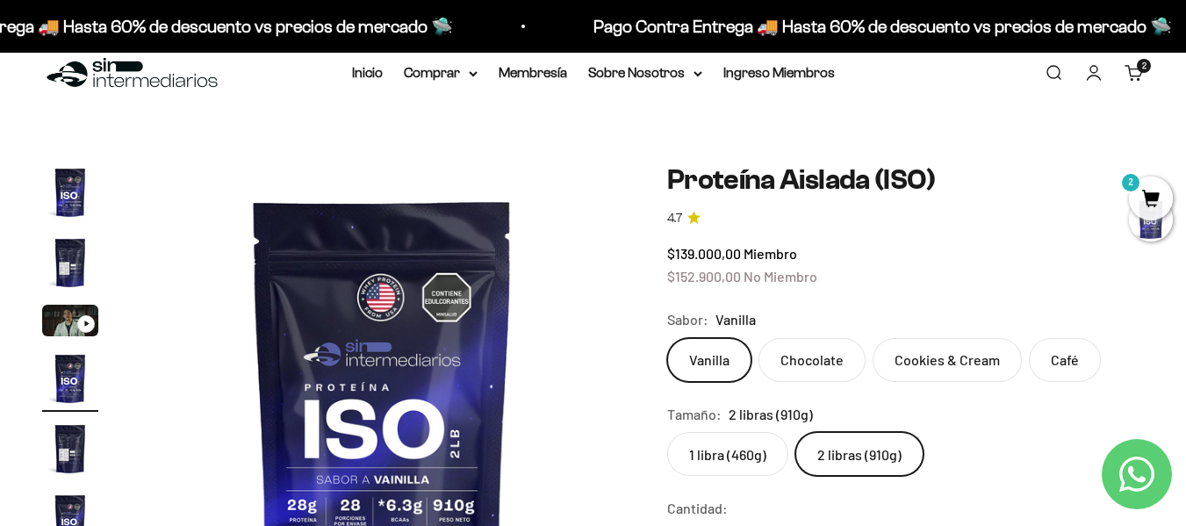
scroll to position [0, 0]
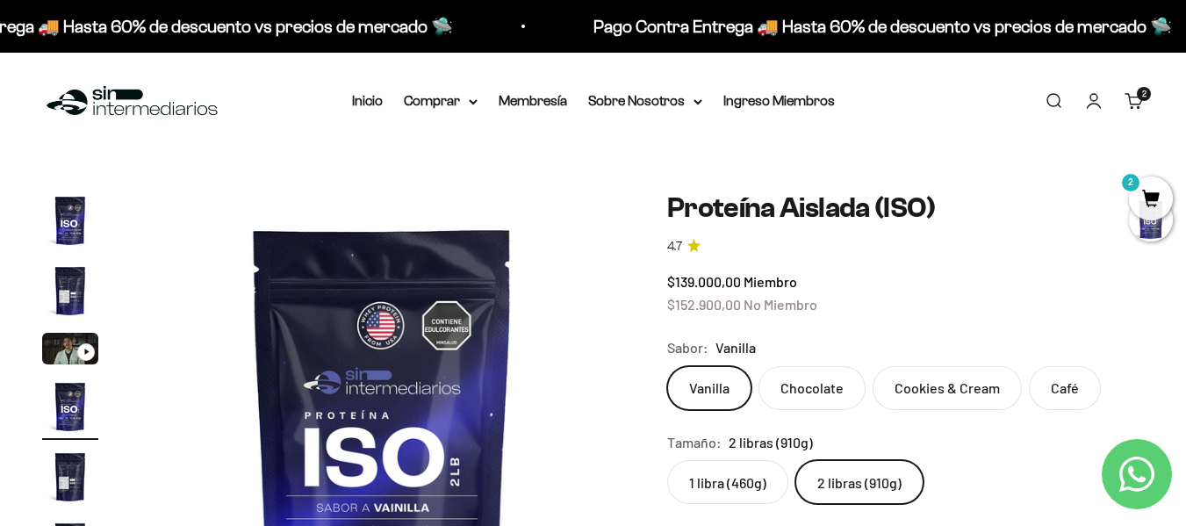
click at [369, 90] on li "Inicio" at bounding box center [367, 101] width 31 height 23
click at [365, 99] on link "Inicio" at bounding box center [367, 100] width 31 height 15
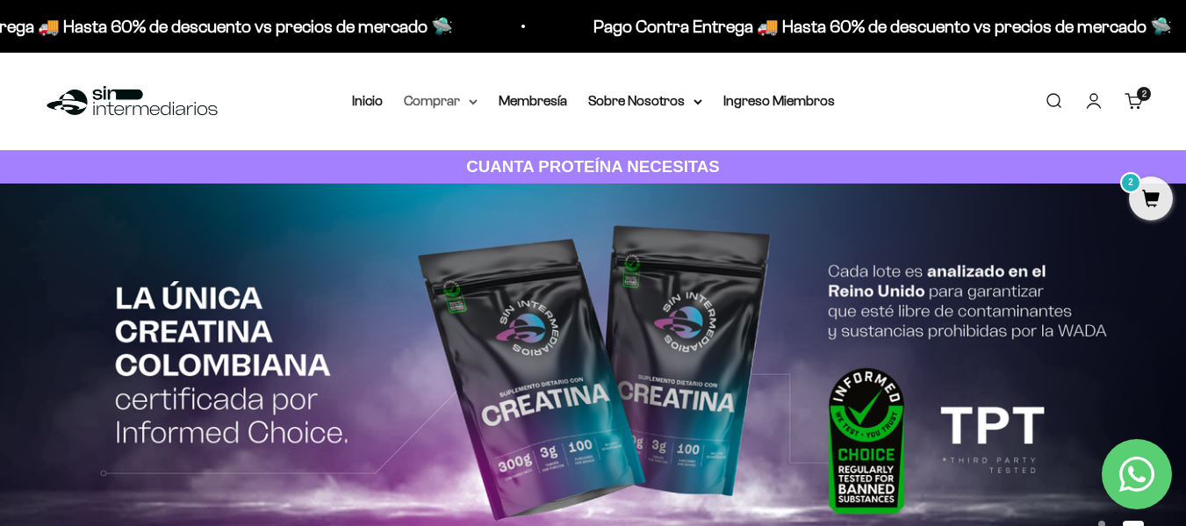
click at [477, 108] on summary "Comprar" at bounding box center [441, 101] width 74 height 23
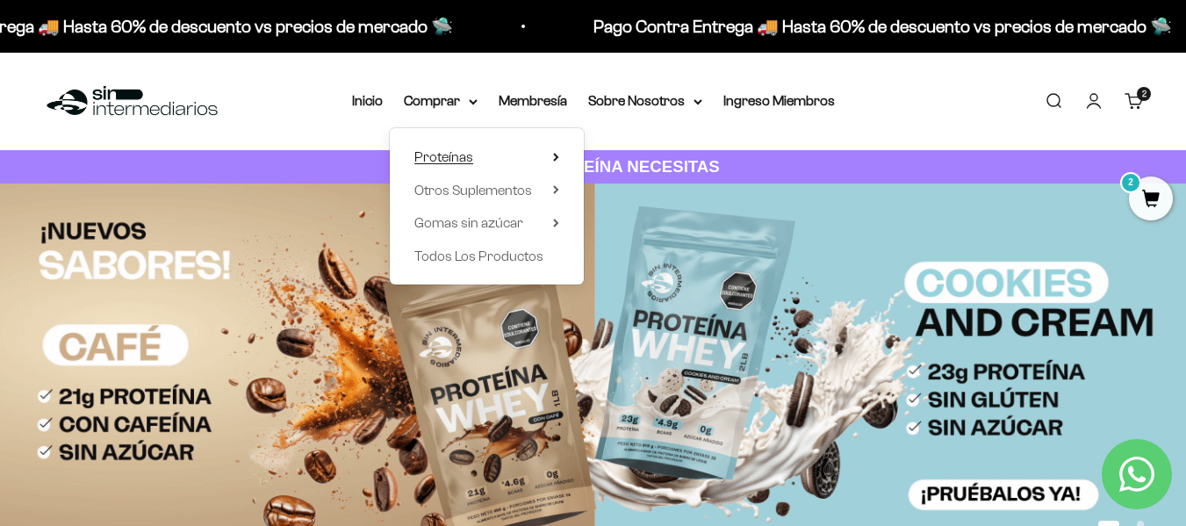
click at [470, 158] on span "Proteínas" at bounding box center [443, 156] width 59 height 15
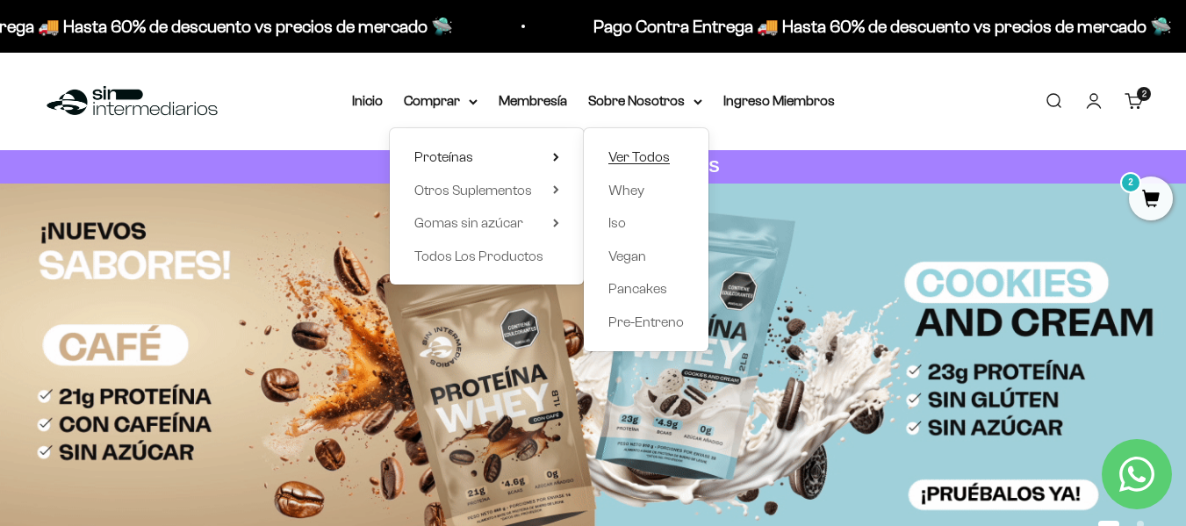
click at [665, 153] on span "Ver Todos" at bounding box center [638, 156] width 61 height 15
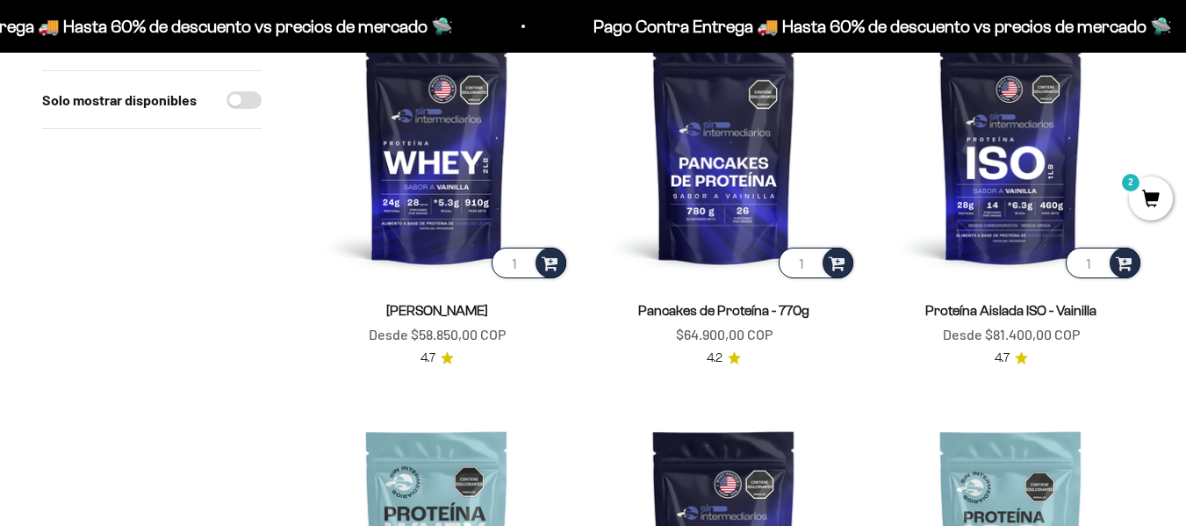
scroll to position [263, 0]
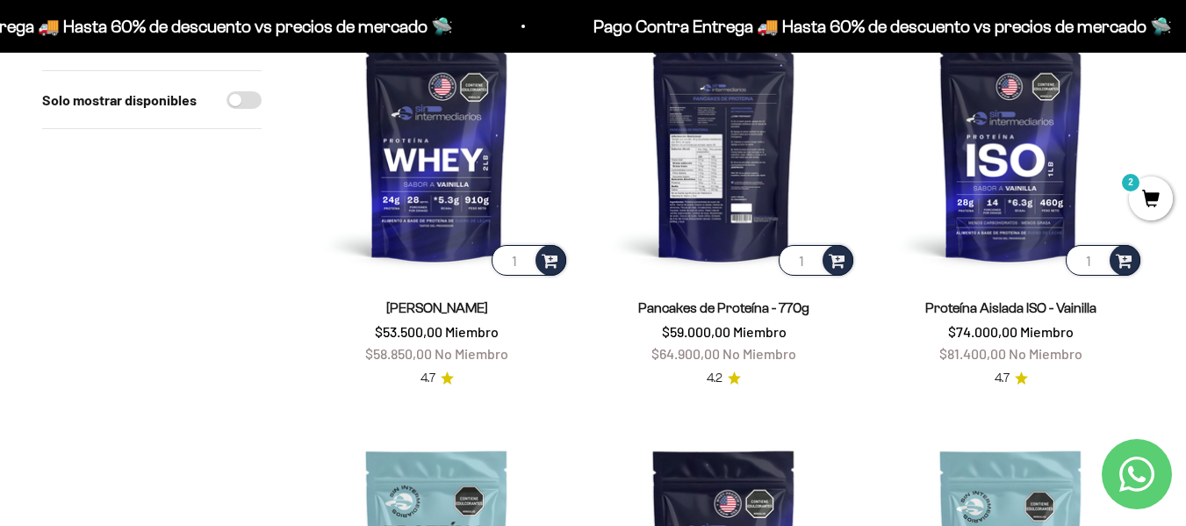
click at [727, 208] on img at bounding box center [724, 146] width 266 height 266
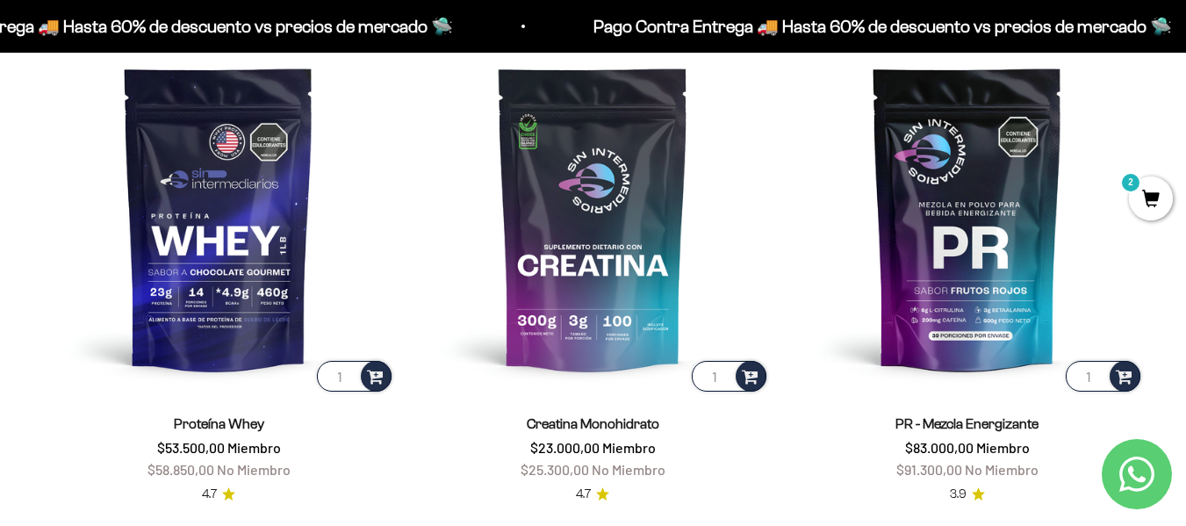
scroll to position [790, 0]
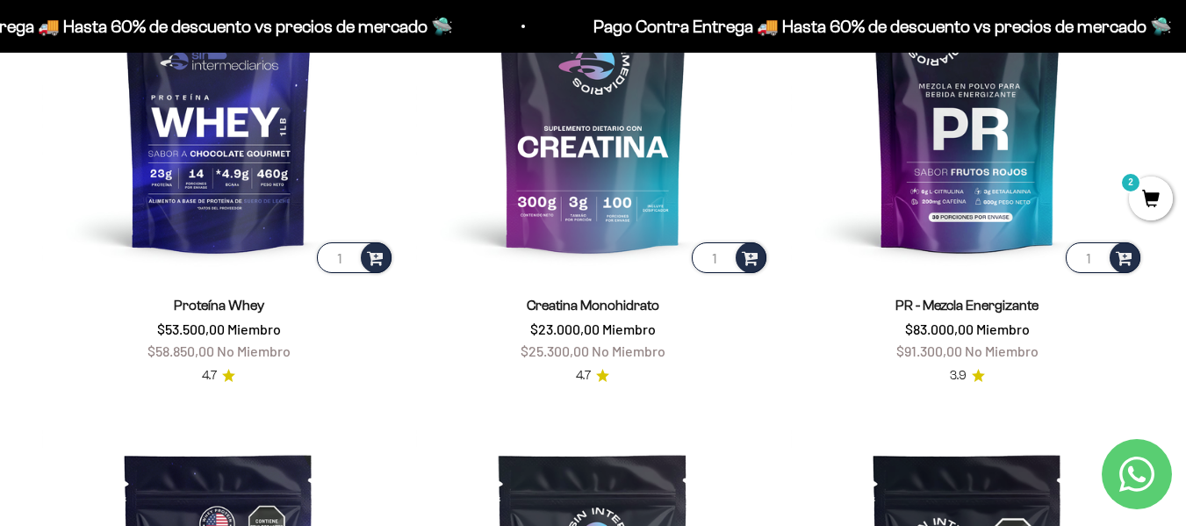
click at [1143, 200] on span "2" at bounding box center [1151, 198] width 44 height 44
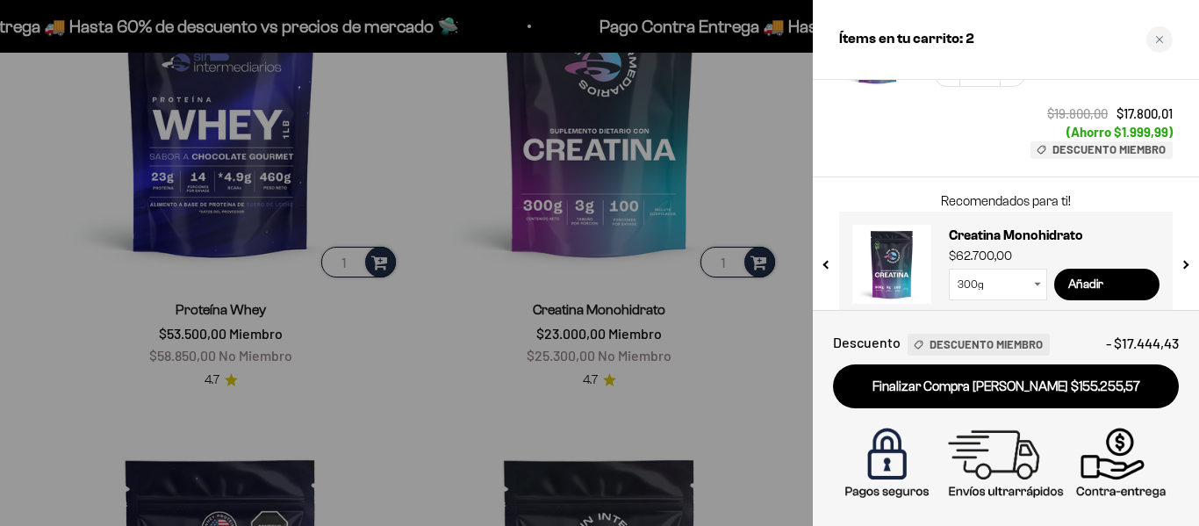
scroll to position [410, 0]
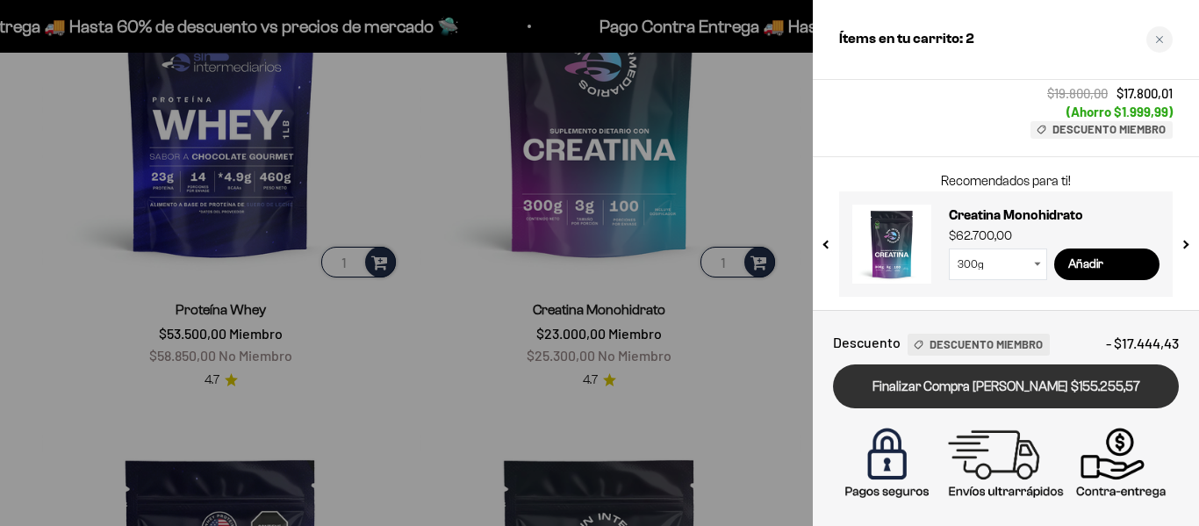
click at [993, 384] on link "Finalizar Compra [PERSON_NAME] $155.255,57" at bounding box center [1006, 386] width 346 height 45
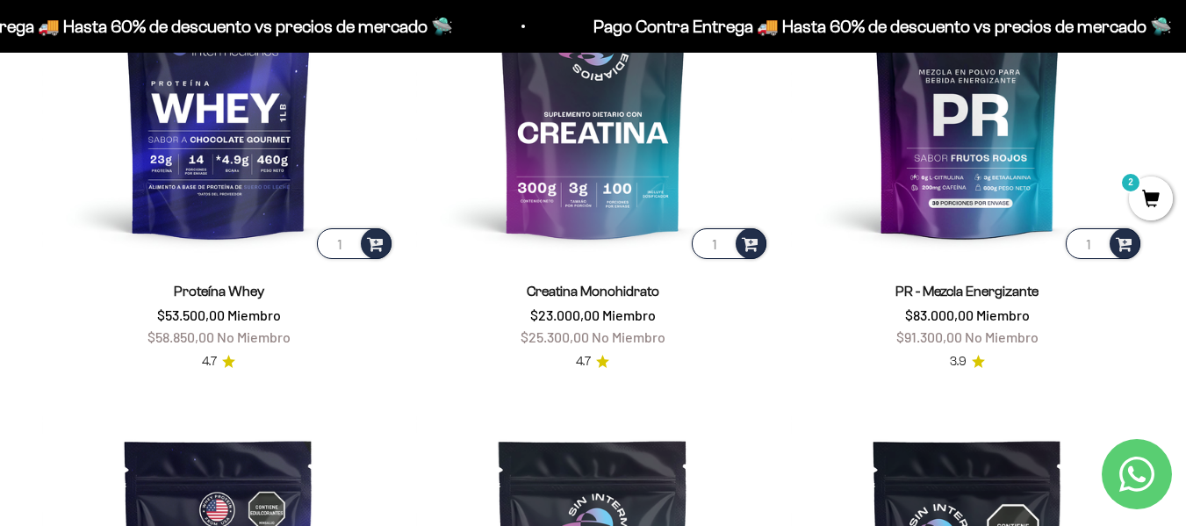
scroll to position [702, 0]
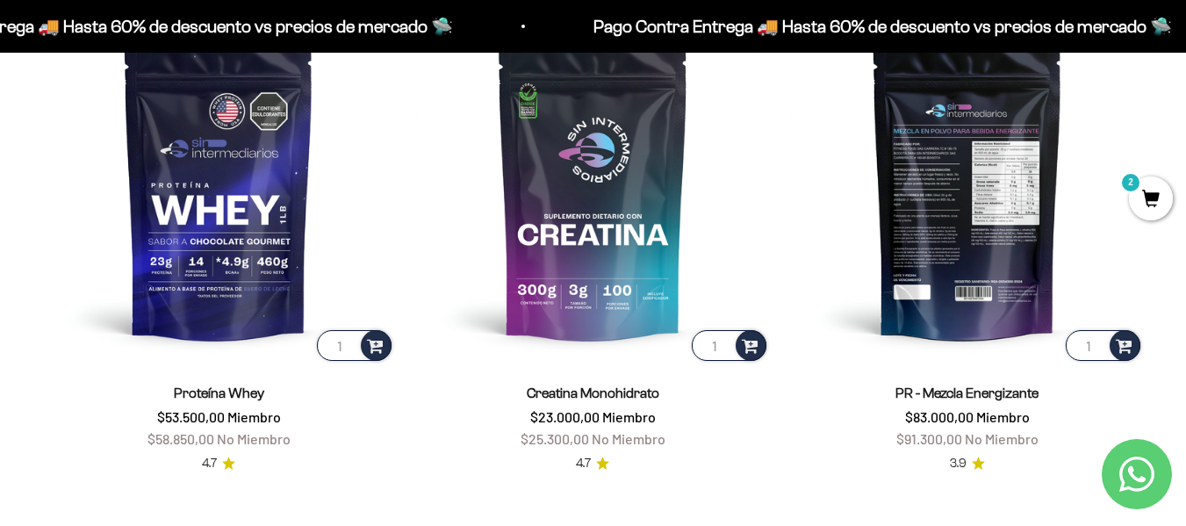
click at [971, 227] on img at bounding box center [967, 187] width 353 height 353
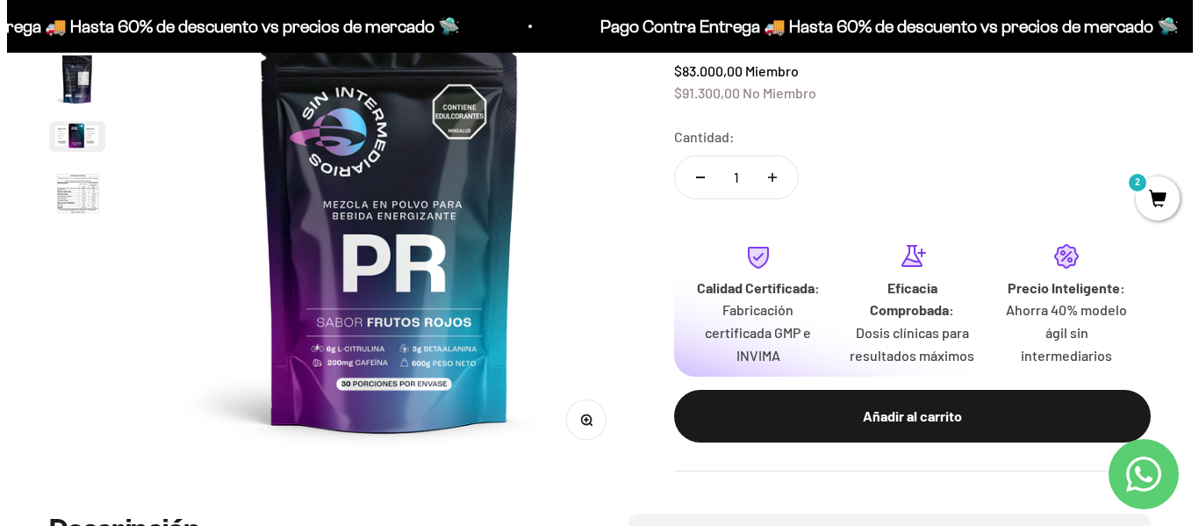
scroll to position [351, 0]
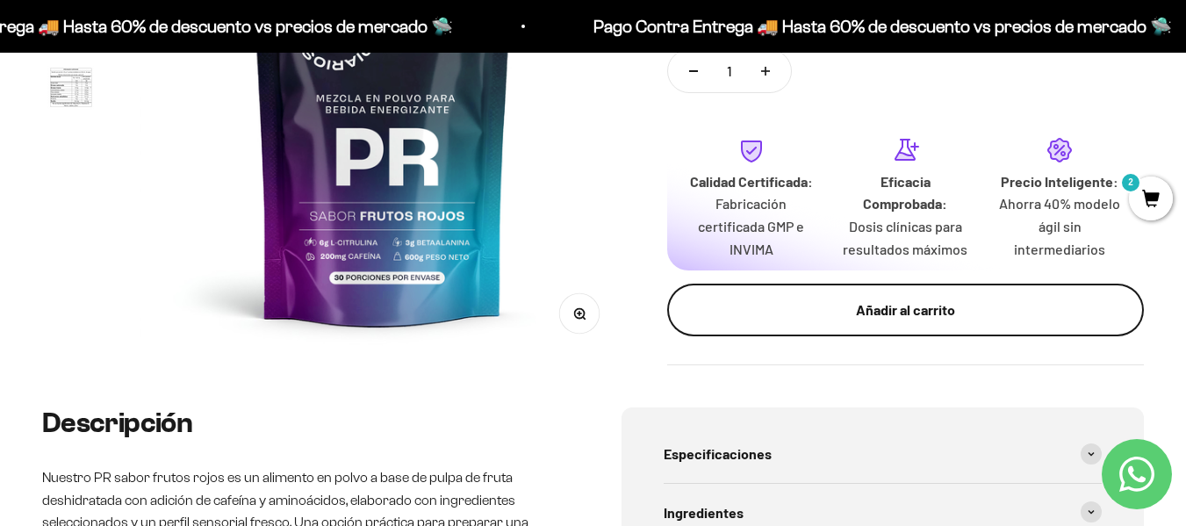
click at [917, 312] on div "Añadir al carrito" at bounding box center [905, 309] width 406 height 23
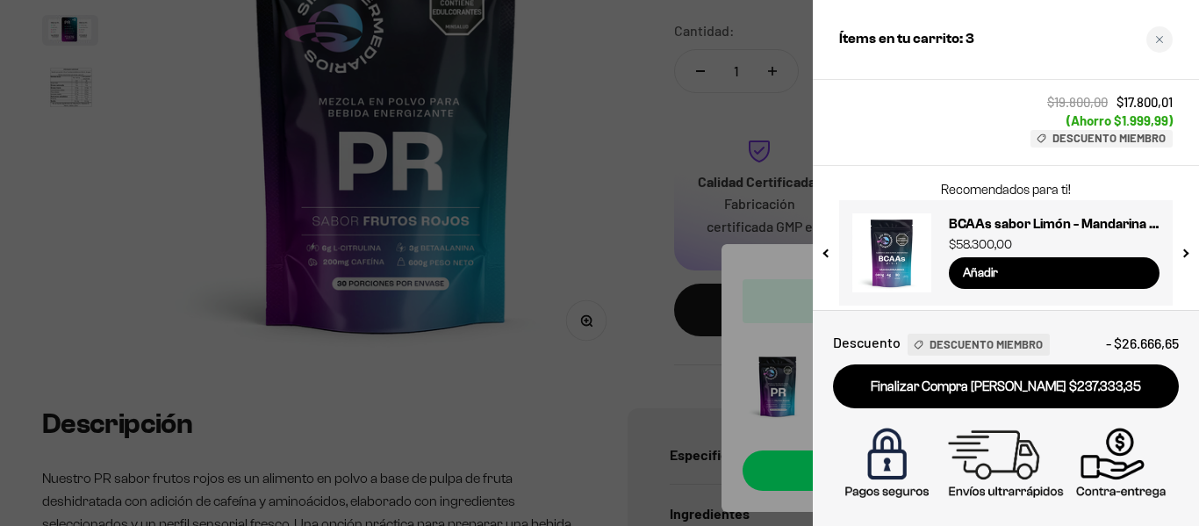
scroll to position [535, 0]
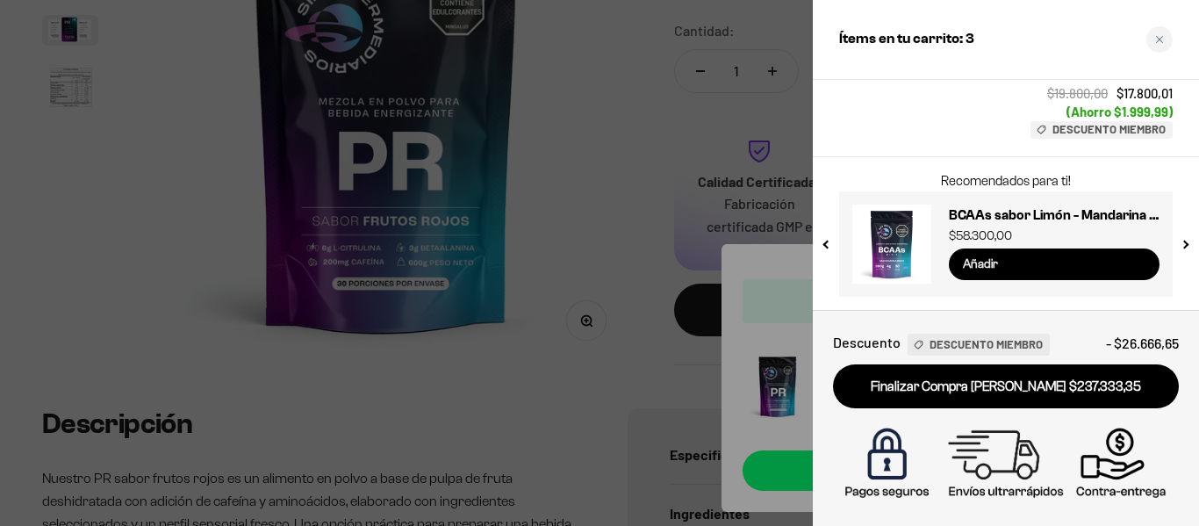
click at [1000, 259] on input "Añadir" at bounding box center [1054, 264] width 211 height 32
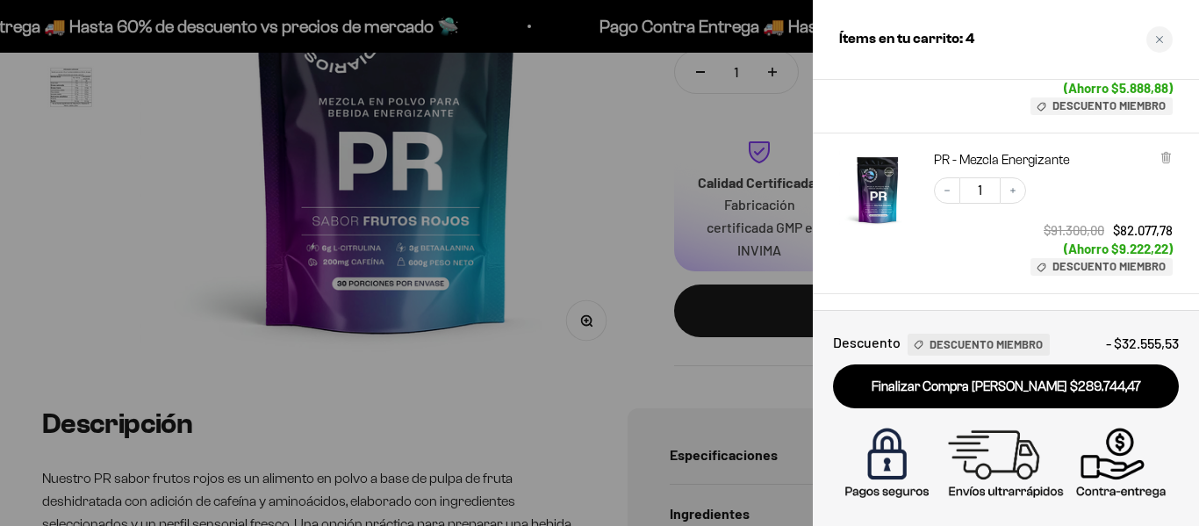
scroll to position [176, 0]
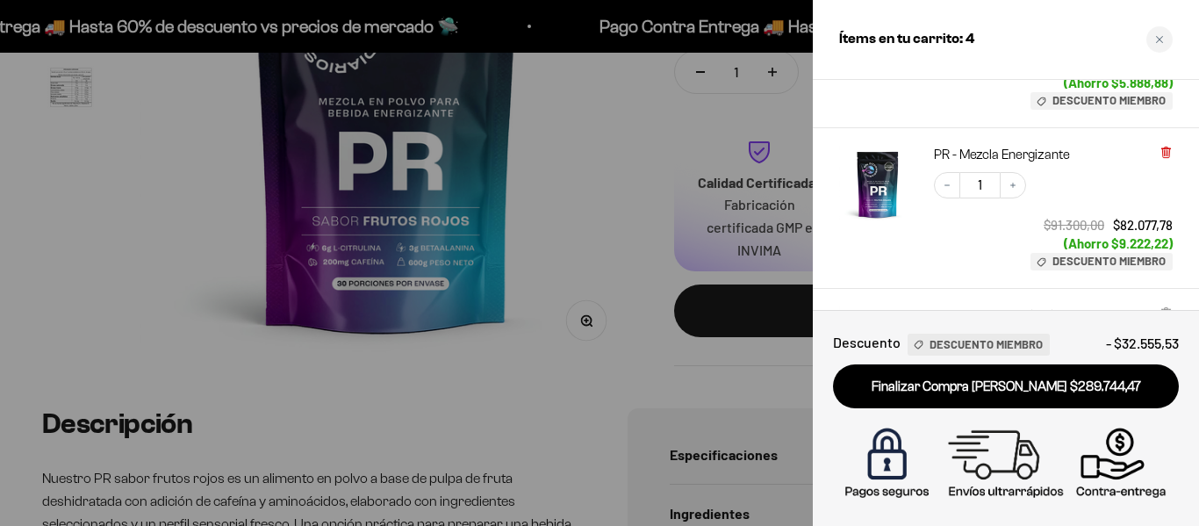
click at [1163, 153] on icon at bounding box center [1165, 152] width 7 height 9
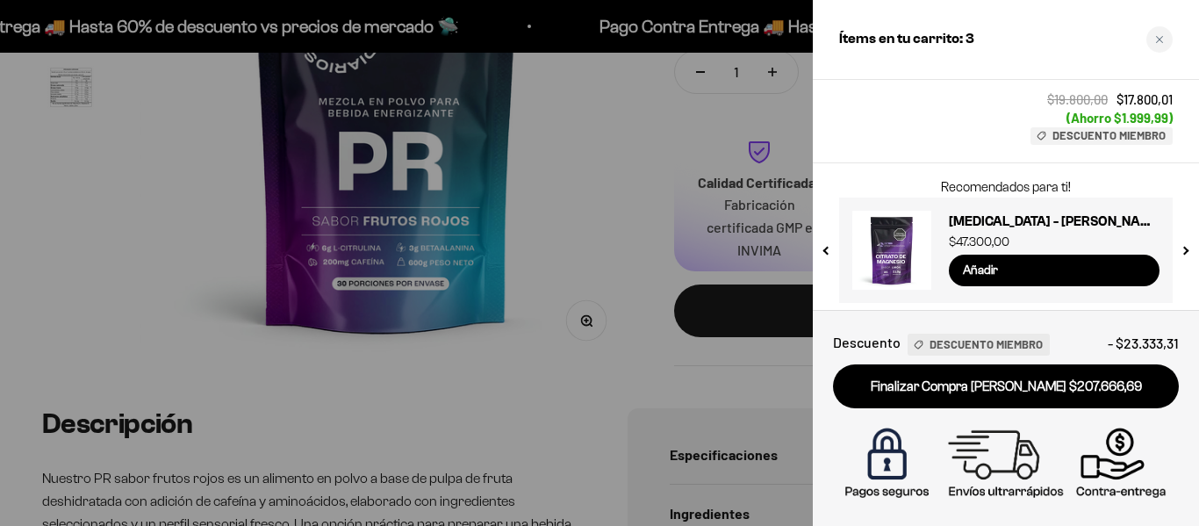
scroll to position [535, 0]
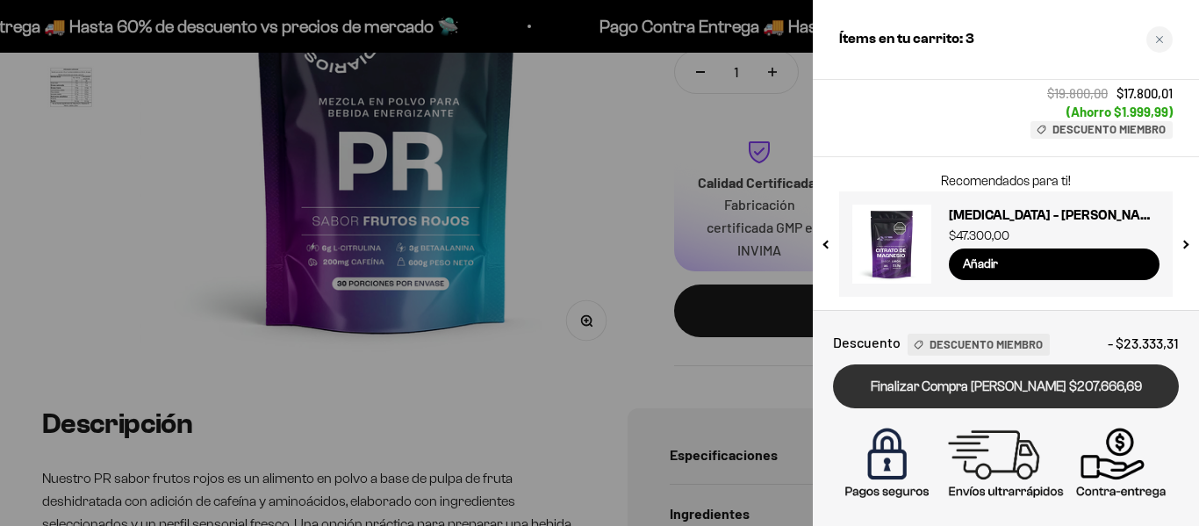
click at [969, 389] on link "Finalizar Compra [PERSON_NAME] $207.666,69" at bounding box center [1006, 386] width 346 height 45
